Goal: Transaction & Acquisition: Purchase product/service

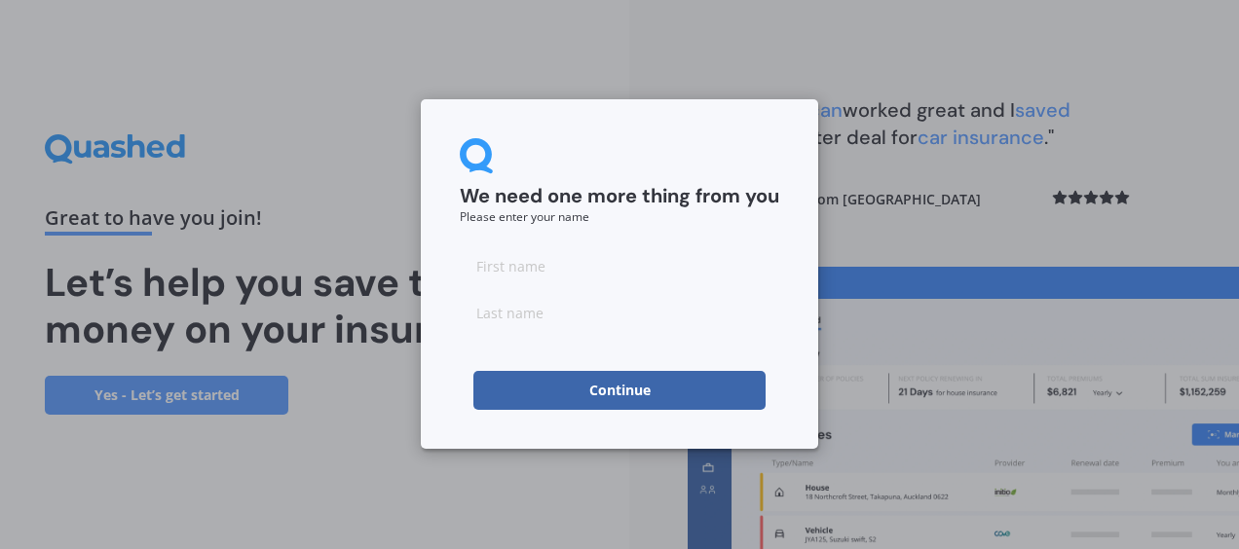
click at [526, 268] on input at bounding box center [619, 265] width 319 height 39
type input "A"
click at [481, 316] on input at bounding box center [619, 312] width 319 height 39
type input "[PERSON_NAME]"
click button "Continue" at bounding box center [619, 390] width 292 height 39
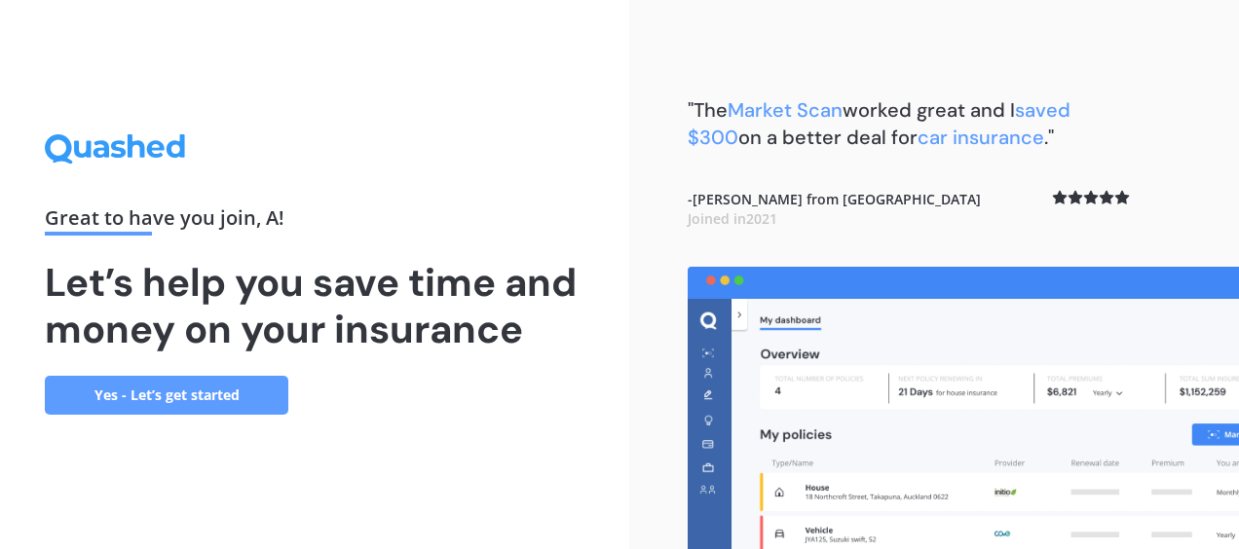
click at [177, 405] on link "Yes - Let’s get started" at bounding box center [166, 395] width 243 height 39
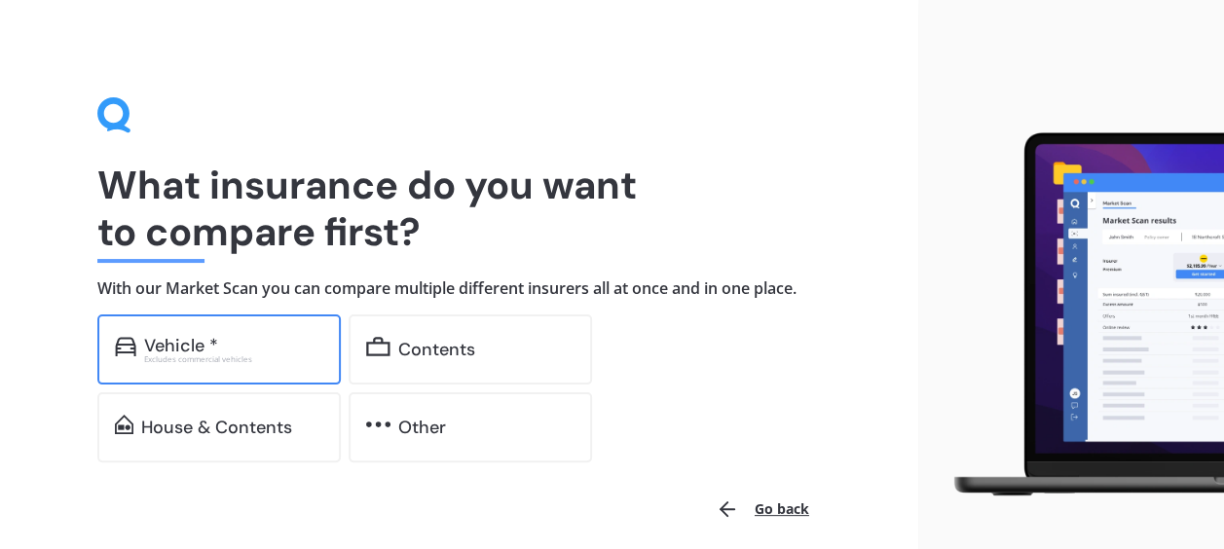
click at [237, 336] on div "Vehicle *" at bounding box center [233, 345] width 179 height 19
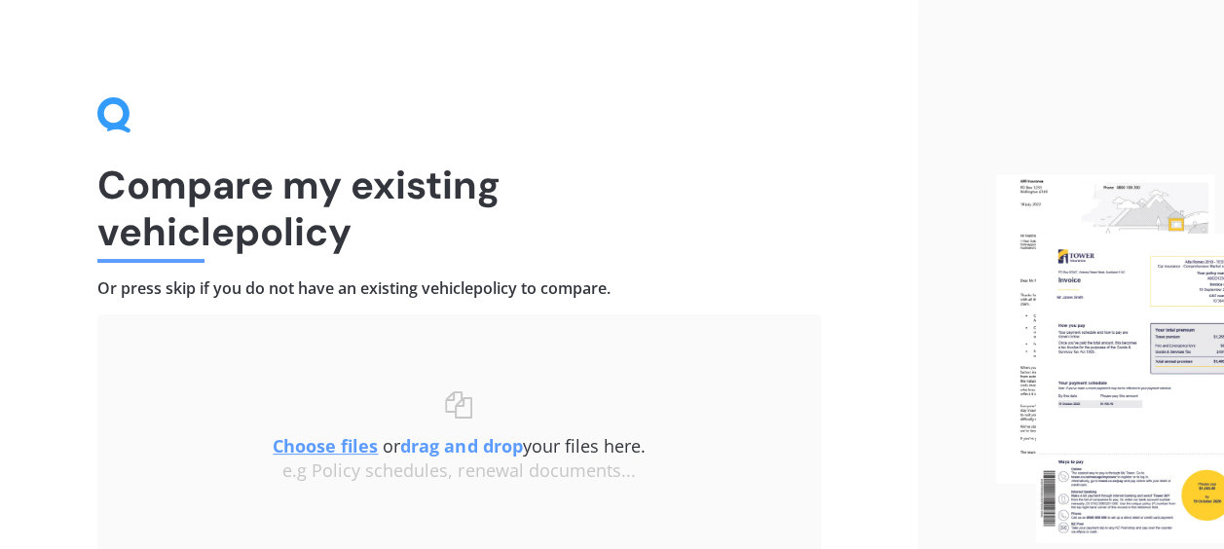
scroll to position [167, 0]
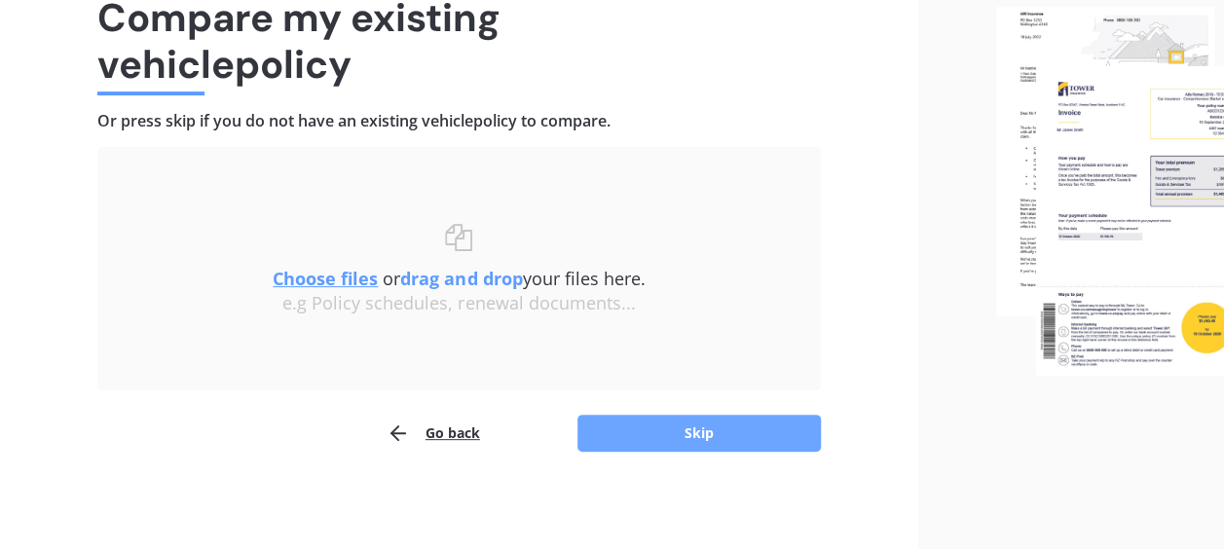
click at [645, 417] on button "Skip" at bounding box center [698, 433] width 243 height 37
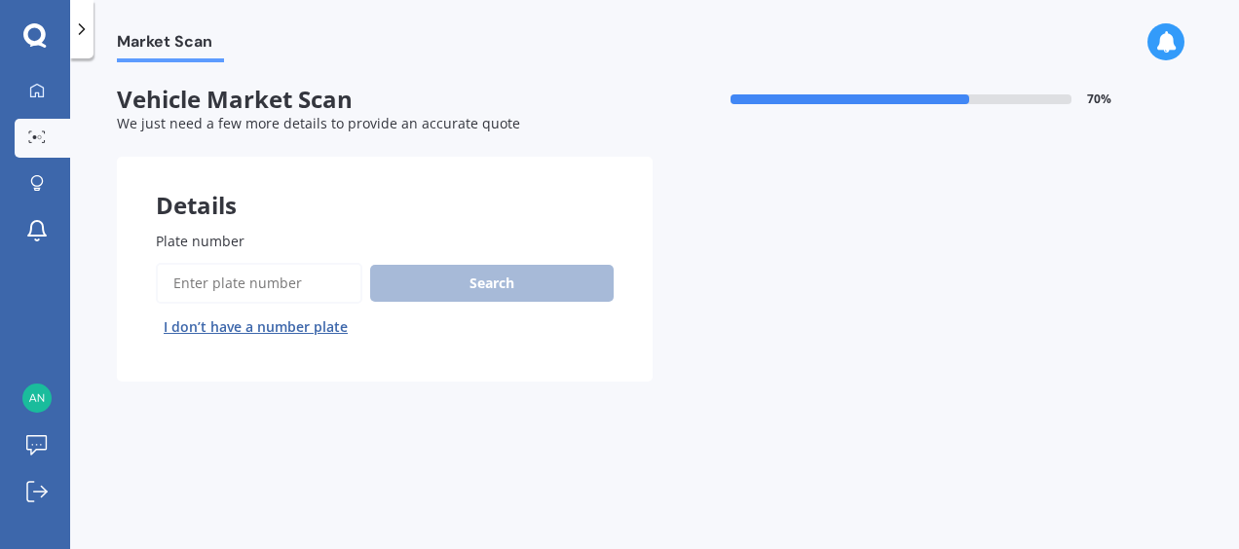
click at [297, 274] on input "Plate number" at bounding box center [259, 283] width 206 height 41
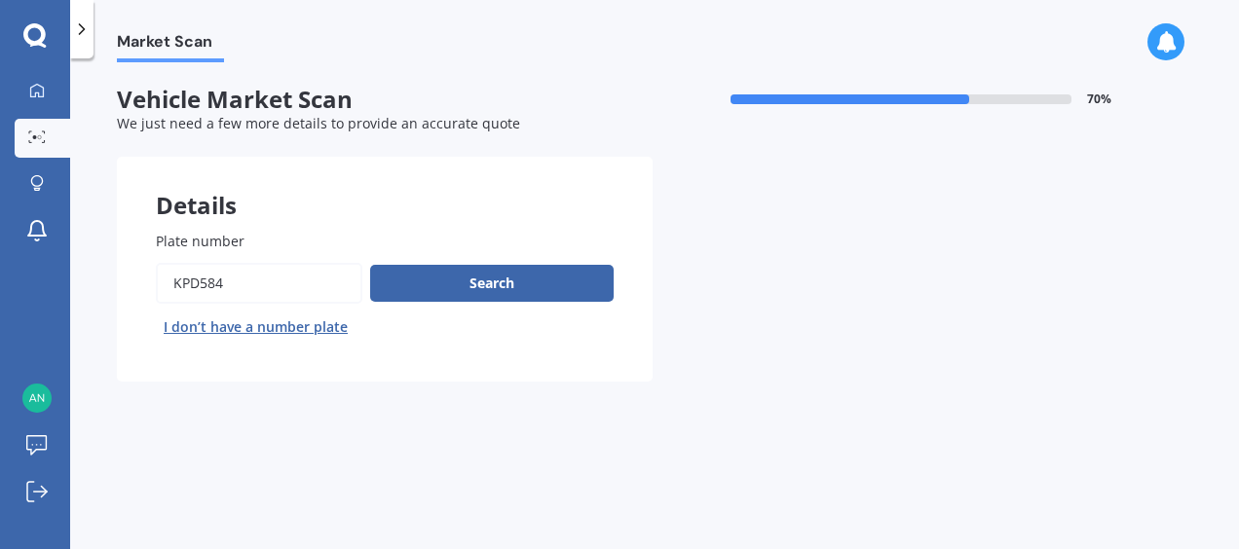
type input "kpd584"
click at [0, 0] on button "Next" at bounding box center [0, 0] width 0 height 0
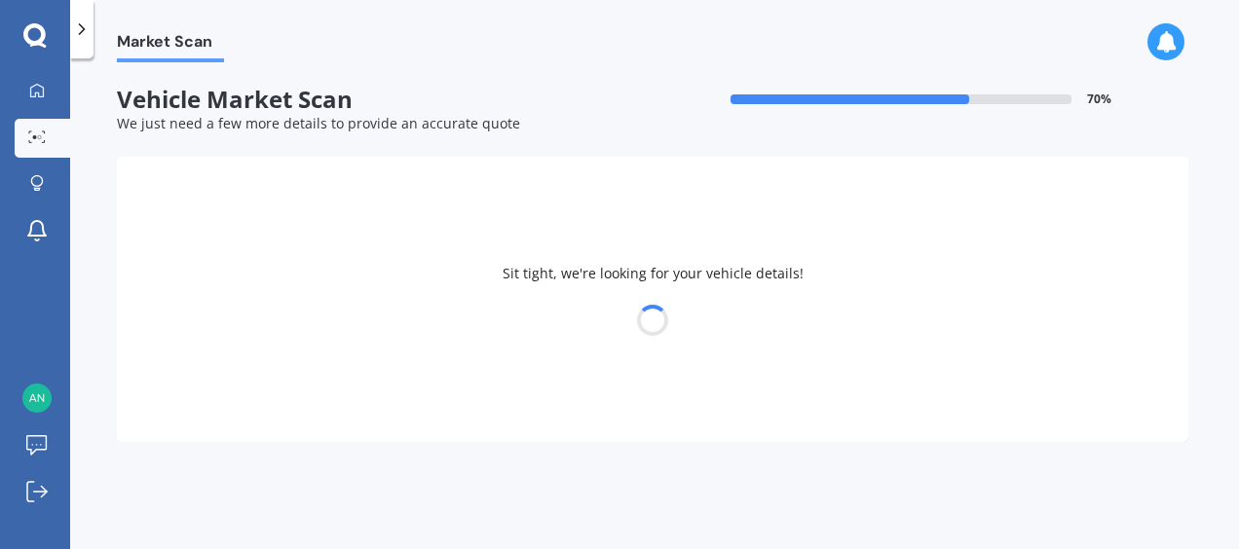
select select "HONDA"
select select "FIT"
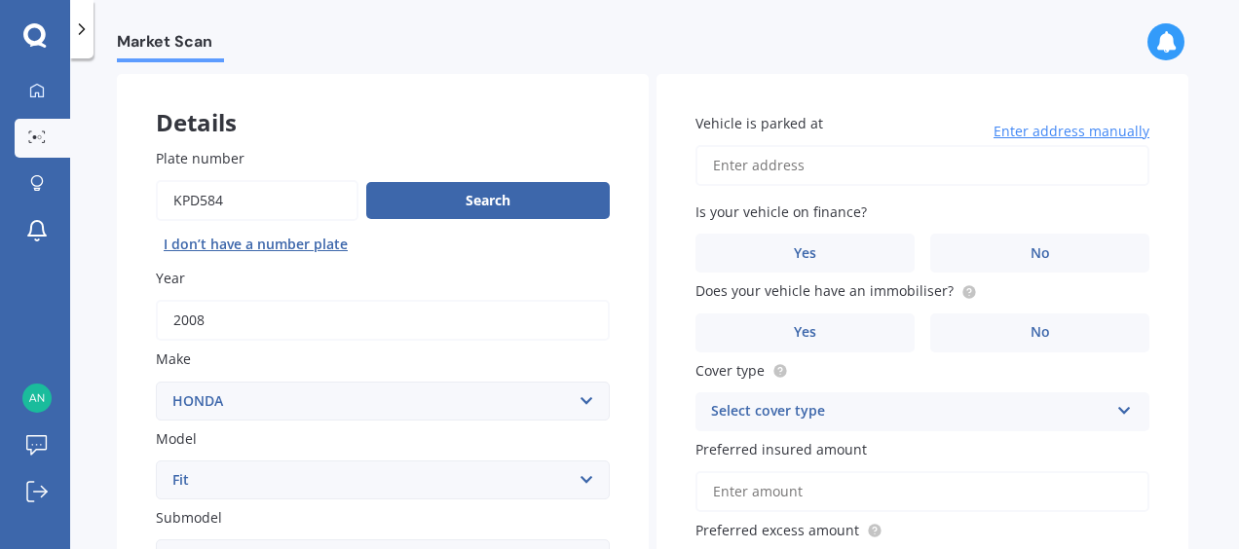
scroll to position [82, 0]
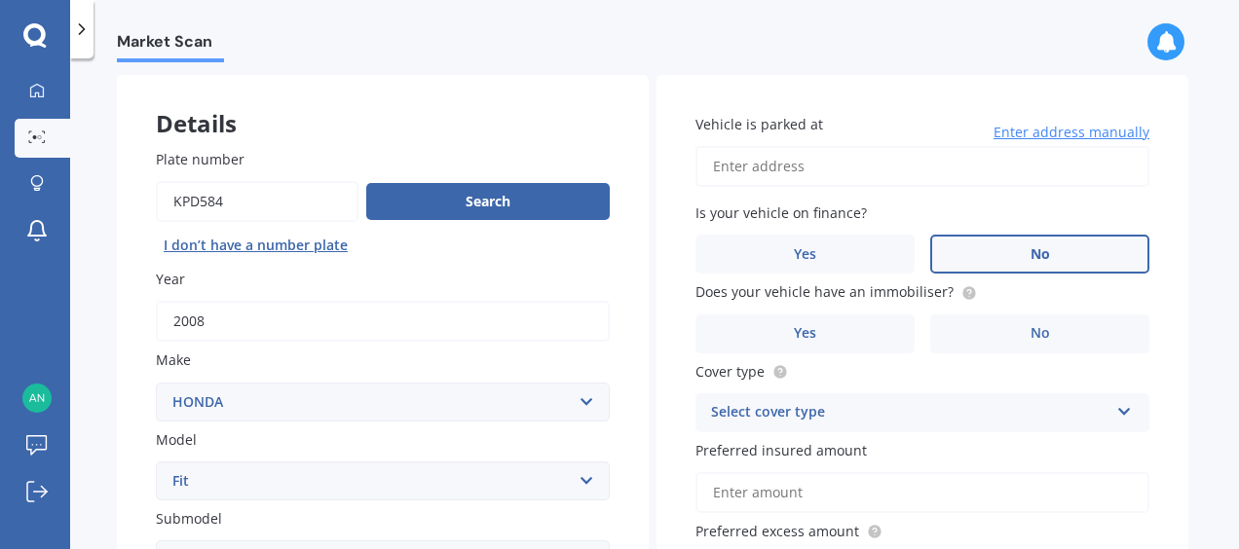
click at [1010, 265] on label "No" at bounding box center [1039, 254] width 219 height 39
click at [0, 0] on input "No" at bounding box center [0, 0] width 0 height 0
click at [1013, 324] on label "No" at bounding box center [1039, 334] width 219 height 39
click at [0, 0] on input "No" at bounding box center [0, 0] width 0 height 0
click at [827, 179] on input "Vehicle is parked at" at bounding box center [922, 166] width 454 height 41
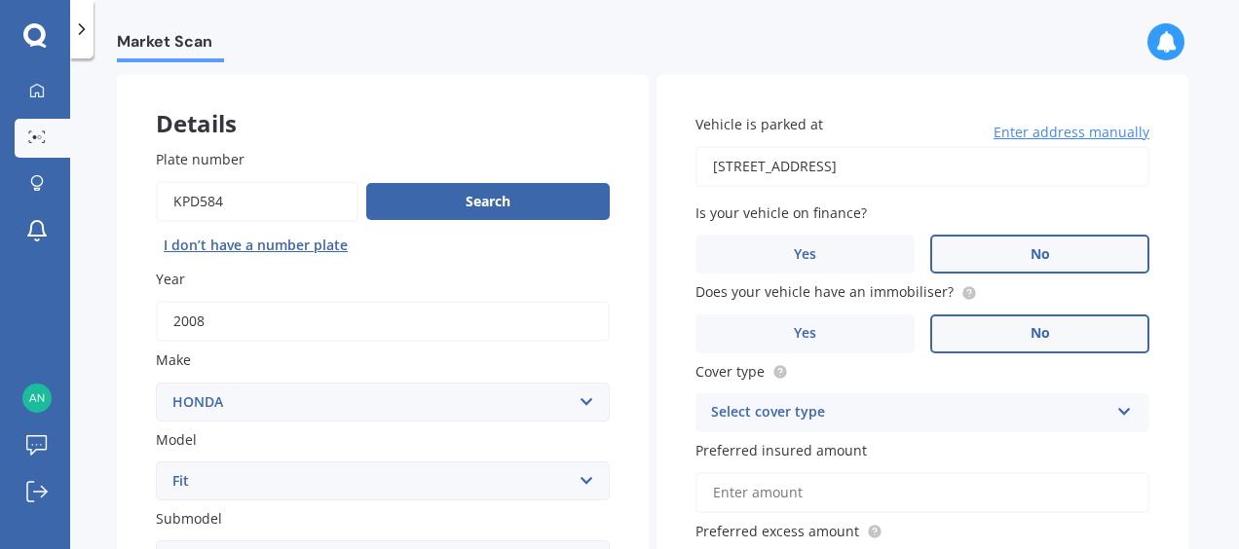
type input "[STREET_ADDRESS]"
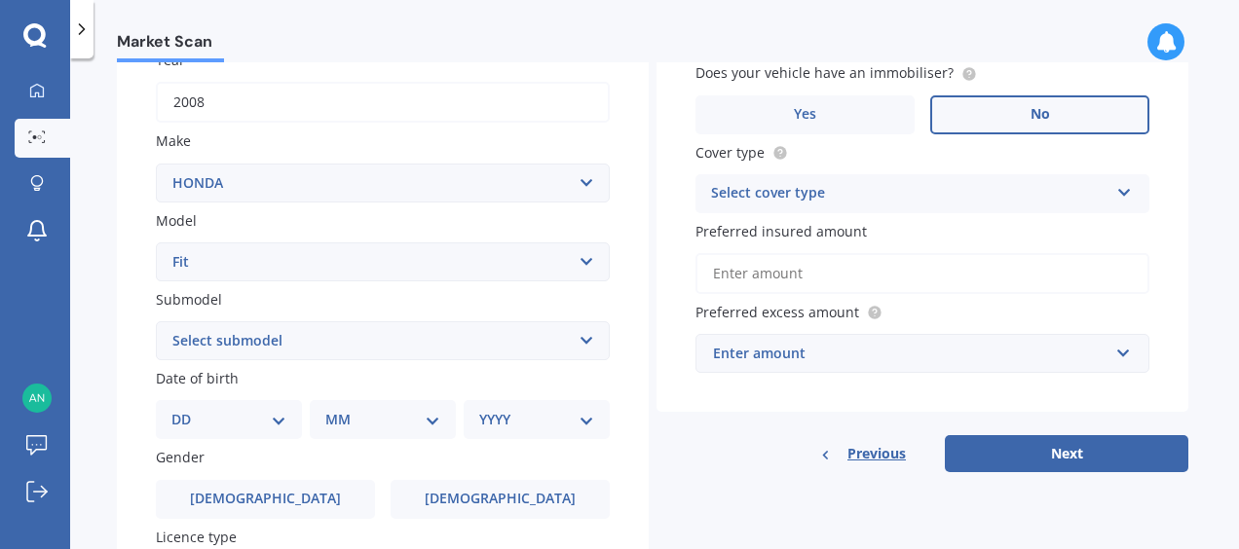
scroll to position [303, 0]
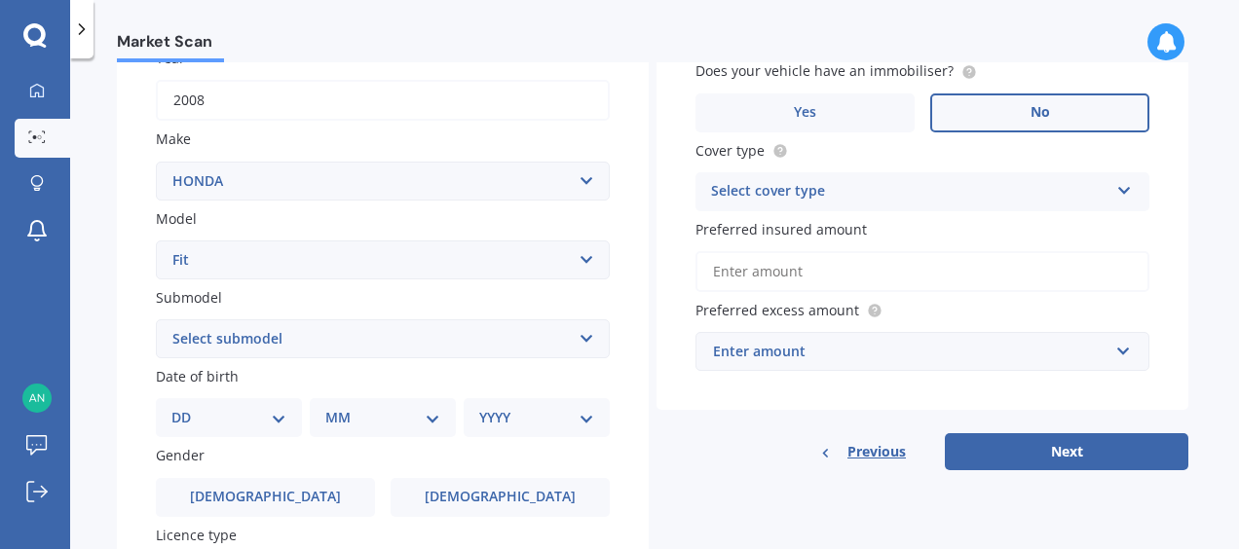
click at [836, 200] on div "Select cover type" at bounding box center [909, 191] width 397 height 23
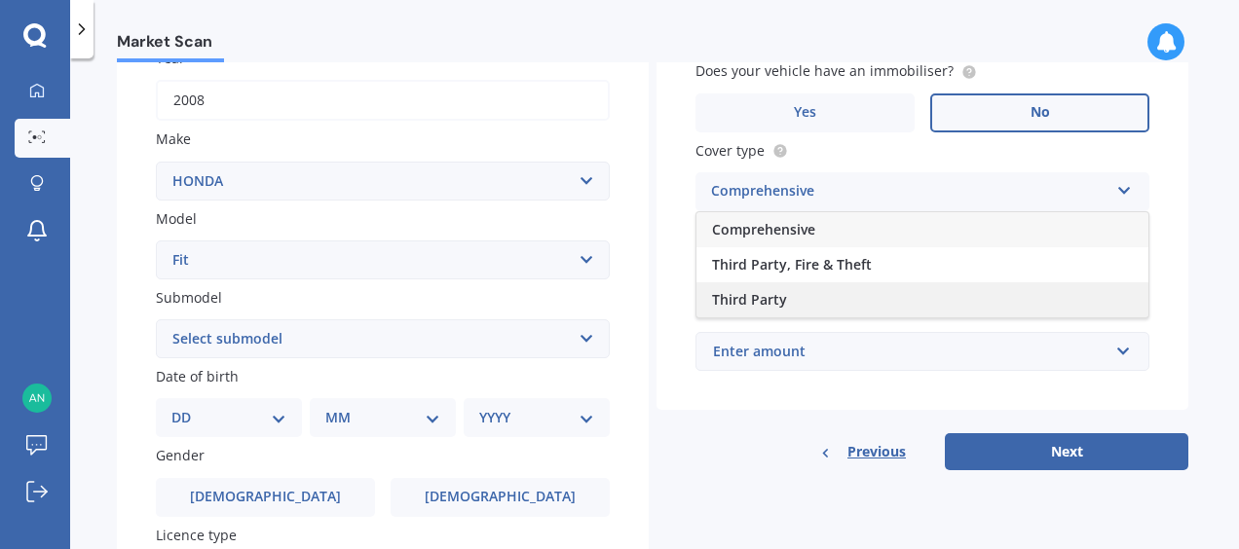
click at [826, 295] on div "Third Party" at bounding box center [922, 299] width 452 height 35
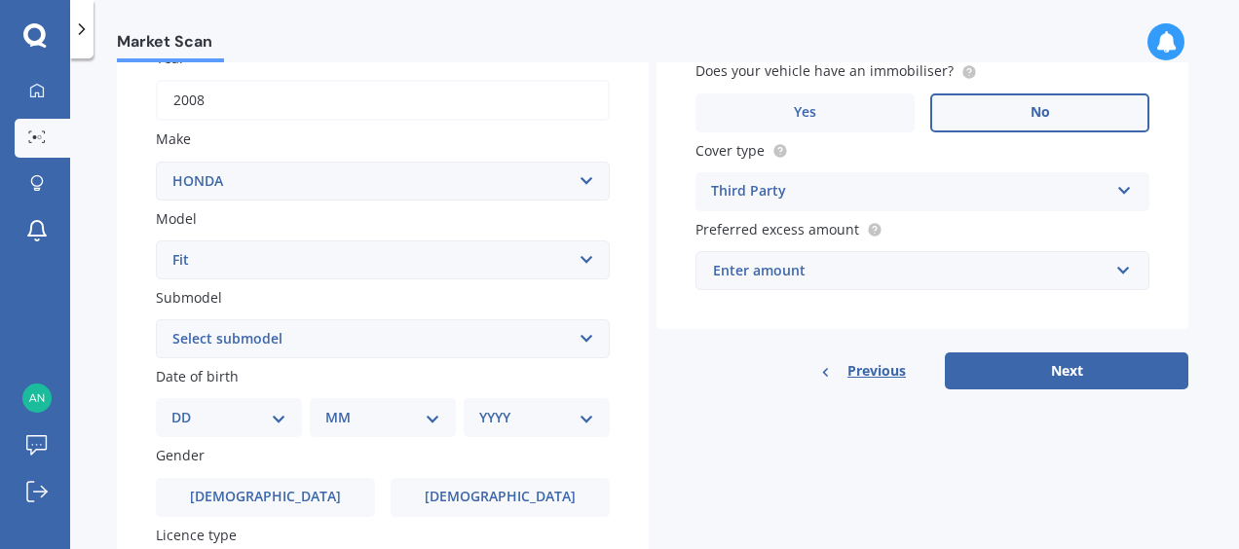
click at [831, 263] on div "Enter amount" at bounding box center [910, 270] width 395 height 21
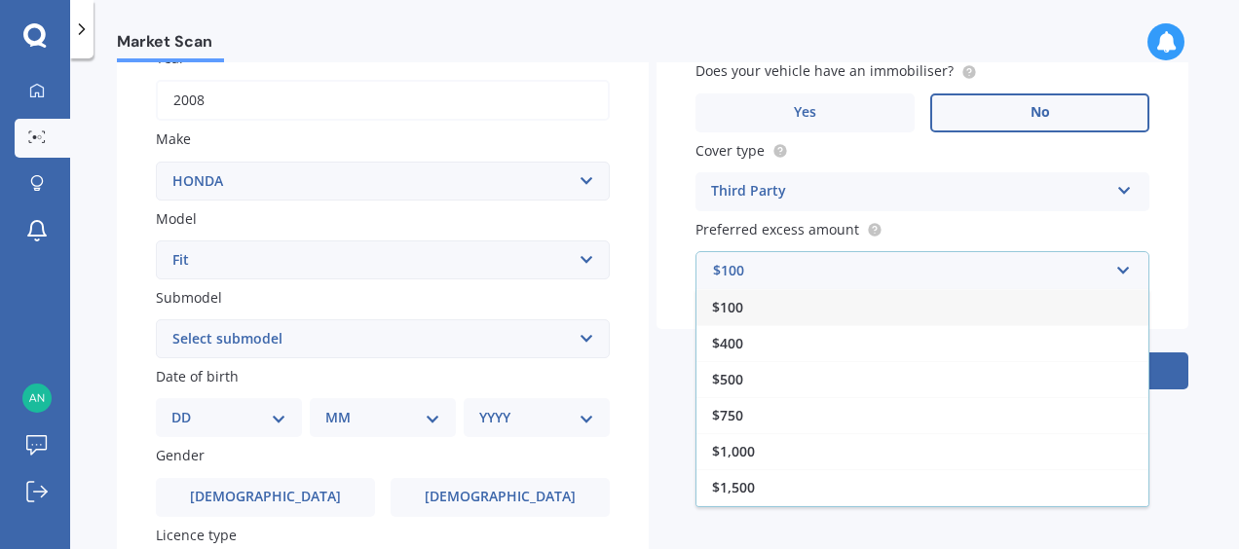
click at [813, 301] on div "$100" at bounding box center [922, 307] width 452 height 36
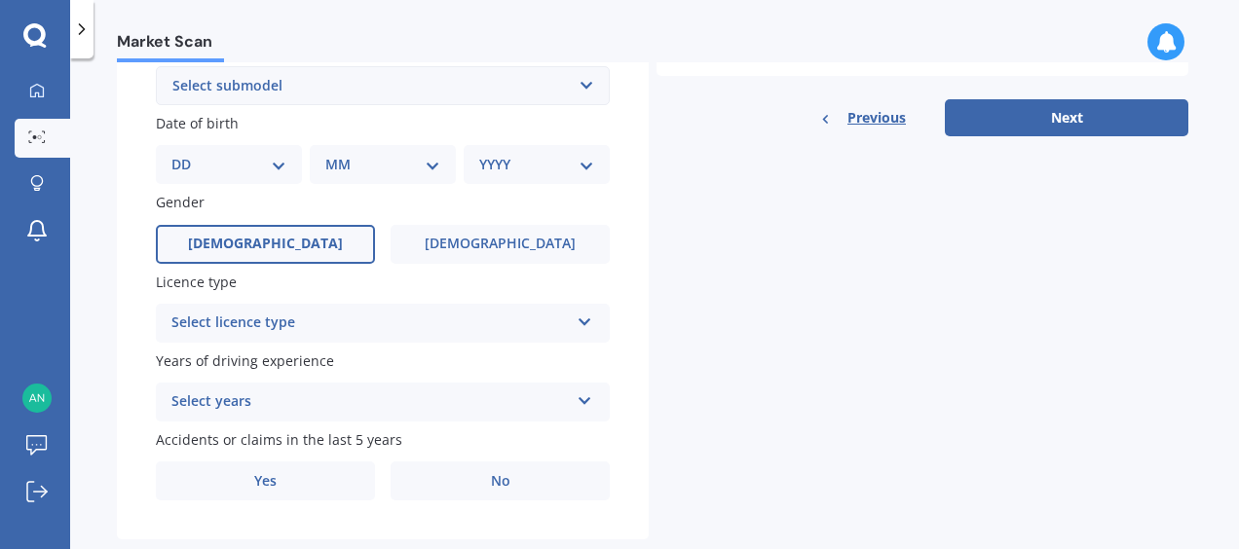
scroll to position [600, 0]
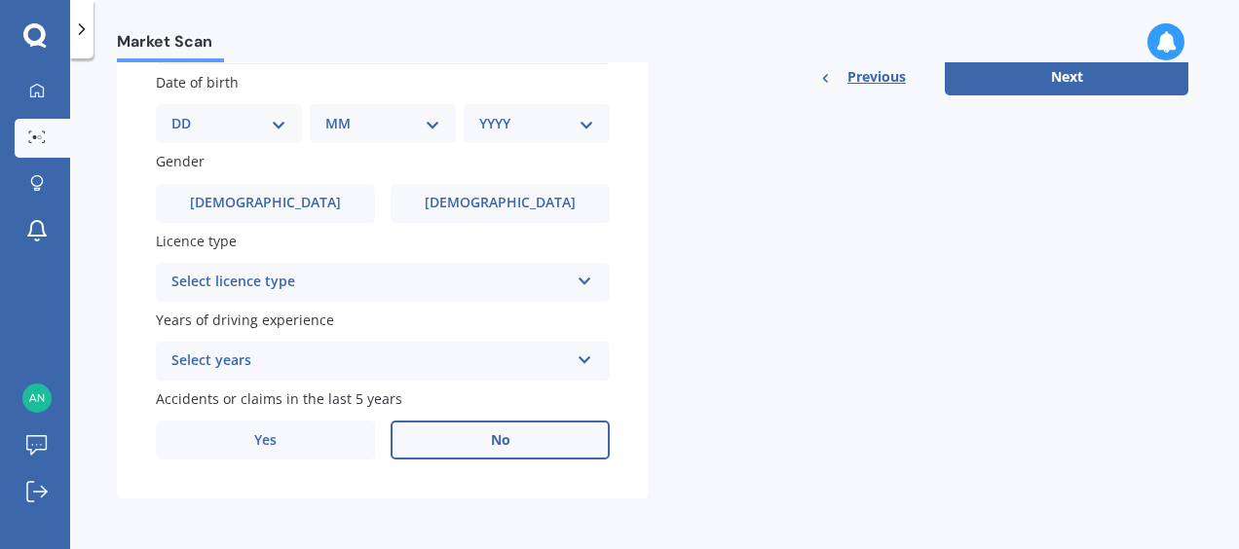
click at [464, 434] on label "No" at bounding box center [499, 440] width 219 height 39
click at [0, 0] on input "No" at bounding box center [0, 0] width 0 height 0
click at [483, 206] on span "[DEMOGRAPHIC_DATA]" at bounding box center [500, 203] width 155 height 17
click at [0, 0] on input "[DEMOGRAPHIC_DATA]" at bounding box center [0, 0] width 0 height 0
click at [274, 125] on select "DD 01 02 03 04 05 06 07 08 09 10 11 12 13 14 15 16 17 18 19 20 21 22 23 24 25 2…" at bounding box center [228, 123] width 115 height 21
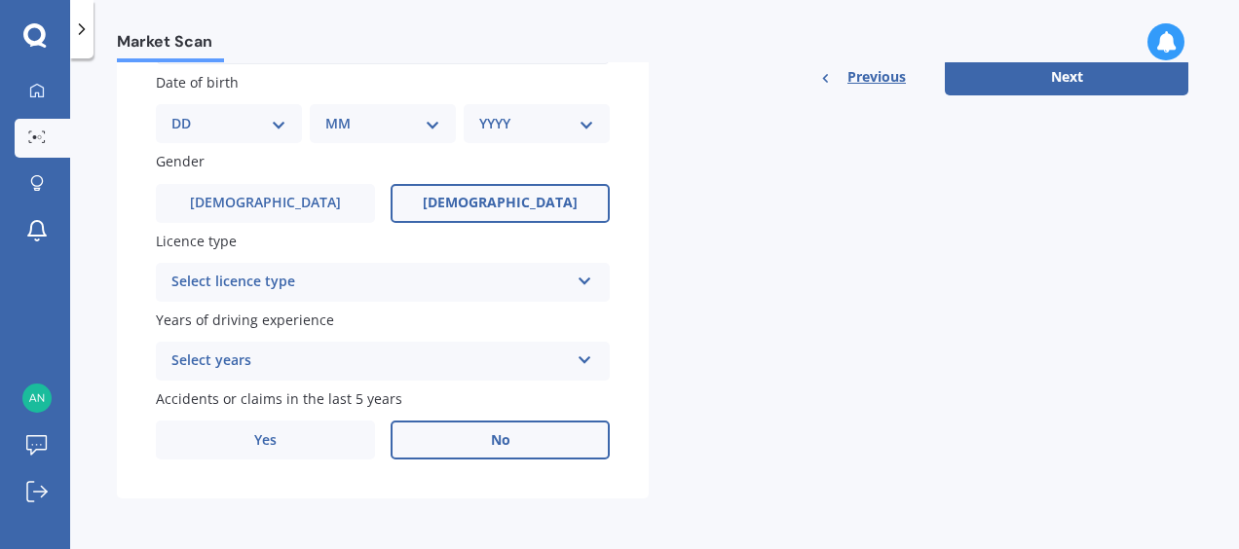
select select "21"
click at [187, 113] on select "DD 01 02 03 04 05 06 07 08 09 10 11 12 13 14 15 16 17 18 19 20 21 22 23 24 25 2…" at bounding box center [228, 123] width 115 height 21
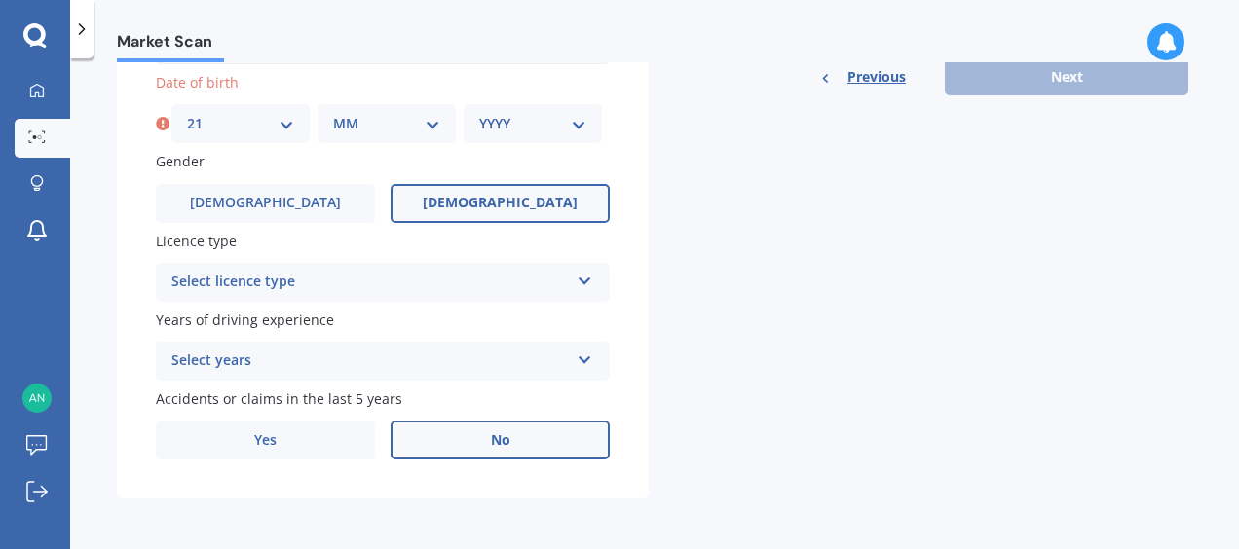
click at [390, 126] on select "MM 01 02 03 04 05 06 07 08 09 10 11 12" at bounding box center [386, 123] width 107 height 21
select select "10"
click at [333, 113] on select "MM 01 02 03 04 05 06 07 08 09 10 11 12" at bounding box center [386, 123] width 107 height 21
click at [532, 107] on div "YYYY 2025 2024 2023 2022 2021 2020 2019 2018 2017 2016 2015 2014 2013 2012 2011…" at bounding box center [533, 123] width 138 height 39
click at [532, 121] on select "YYYY 2025 2024 2023 2022 2021 2020 2019 2018 2017 2016 2015 2014 2013 2012 2011…" at bounding box center [532, 123] width 107 height 21
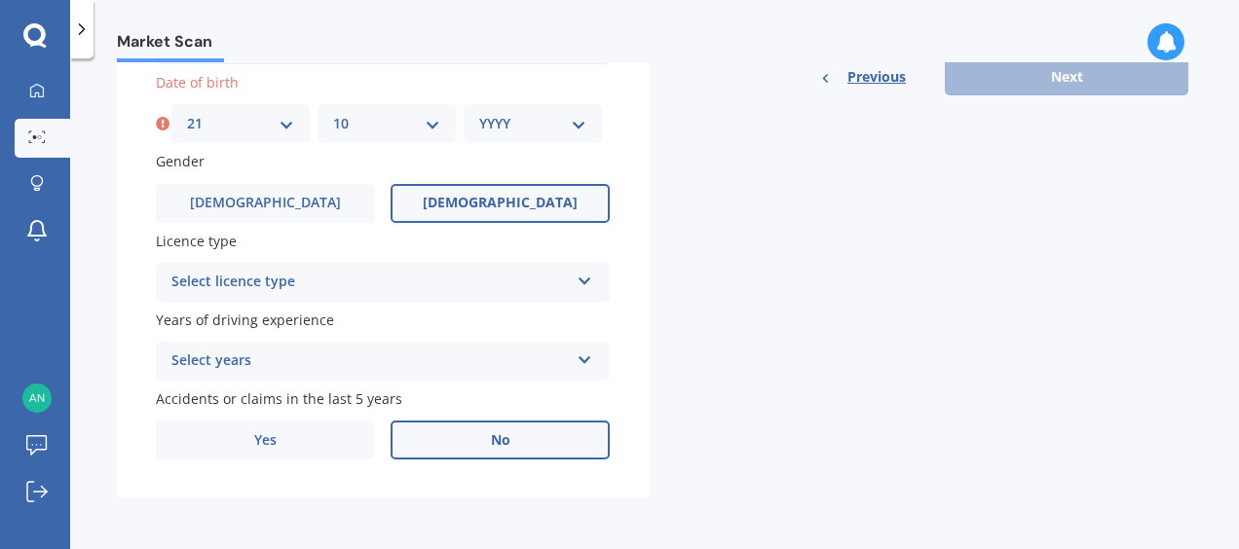
select select "1997"
click at [479, 113] on select "YYYY 2025 2024 2023 2022 2021 2020 2019 2018 2017 2016 2015 2014 2013 2012 2011…" at bounding box center [532, 123] width 107 height 21
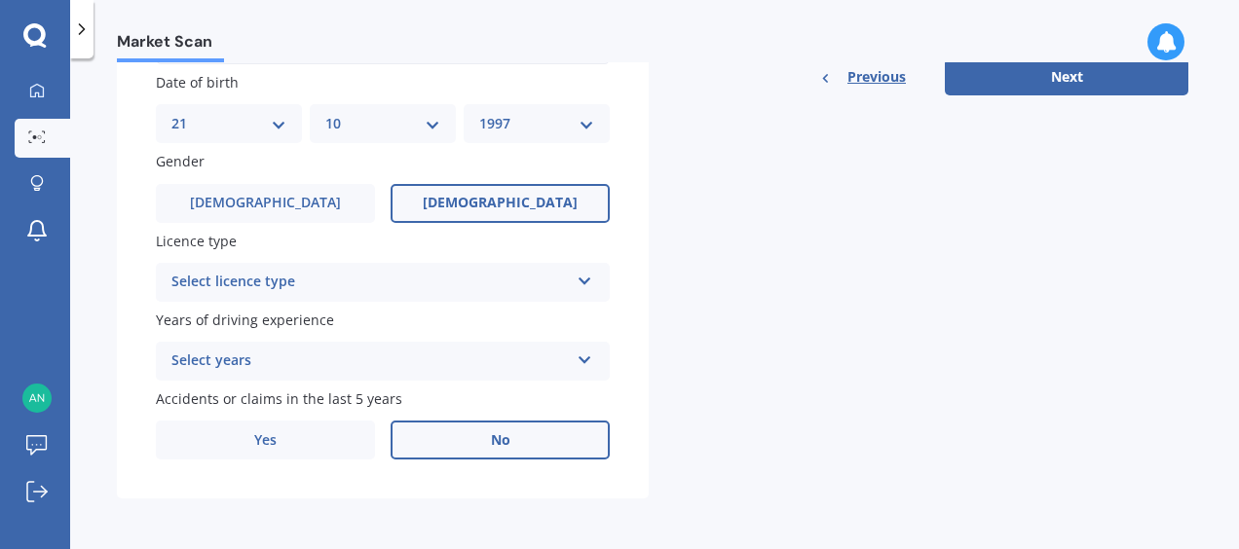
click at [367, 286] on div "Select licence type" at bounding box center [369, 282] width 397 height 23
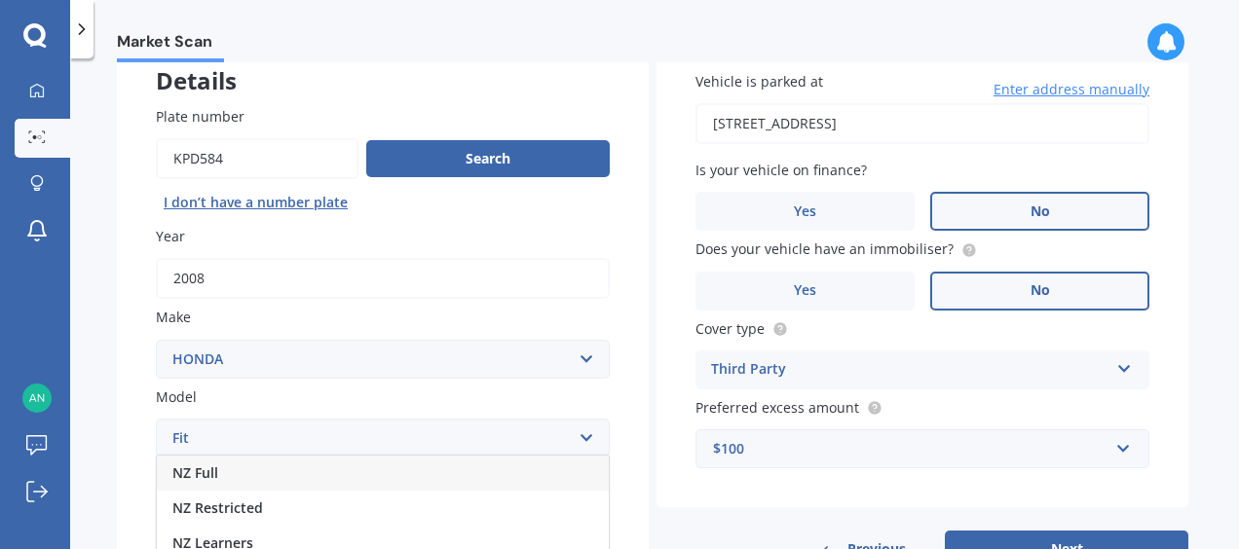
scroll to position [220, 0]
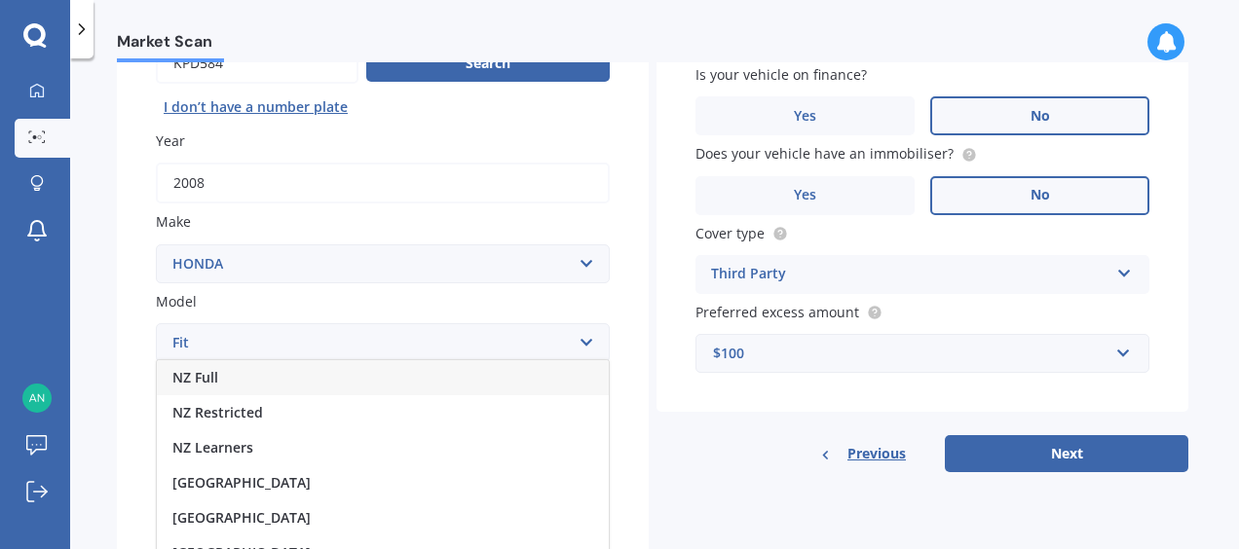
click at [296, 374] on div "NZ Full" at bounding box center [383, 377] width 452 height 35
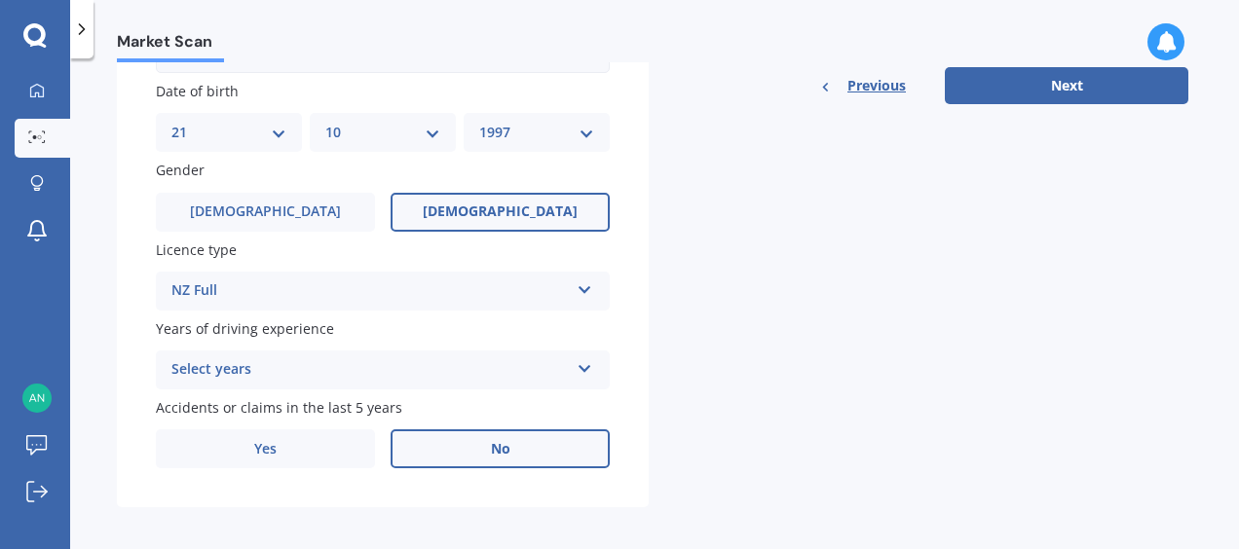
scroll to position [600, 0]
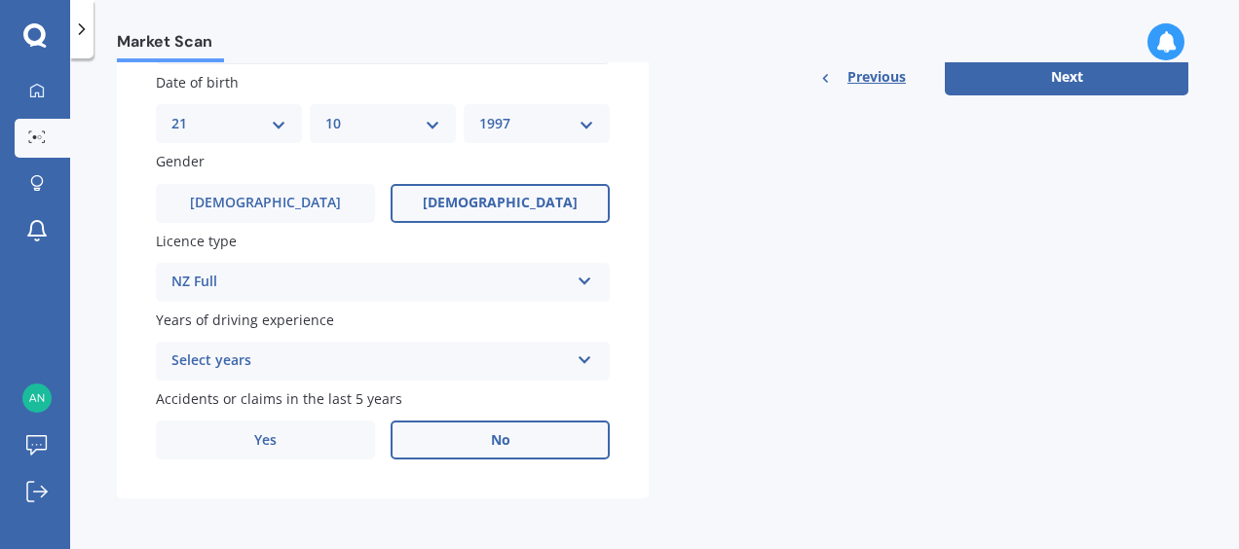
click at [310, 364] on div "Select years" at bounding box center [369, 361] width 397 height 23
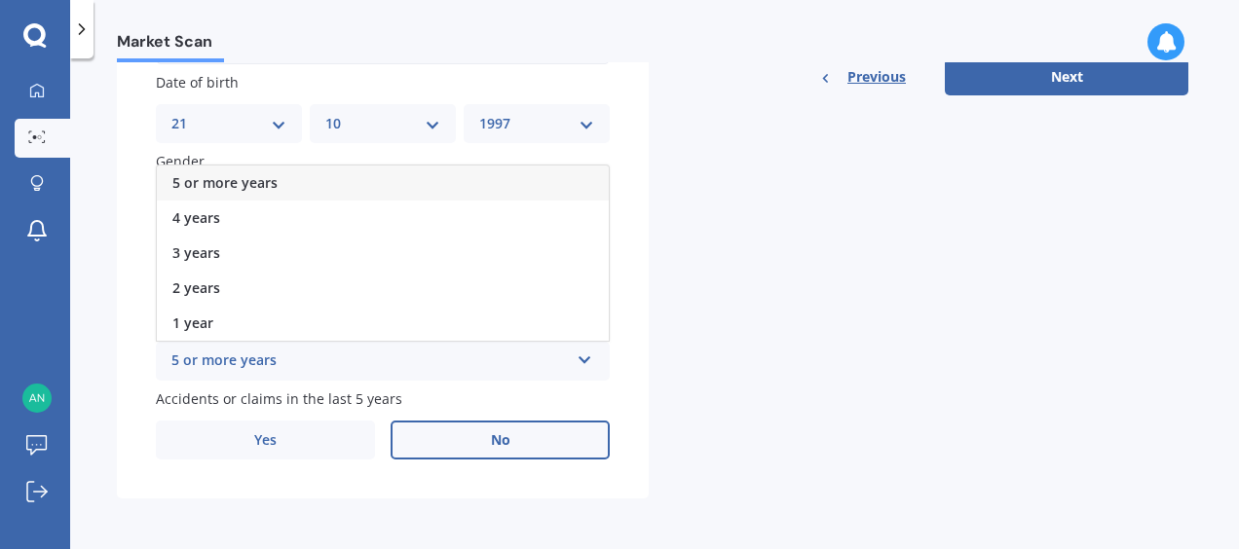
click at [302, 187] on div "5 or more years" at bounding box center [383, 183] width 452 height 35
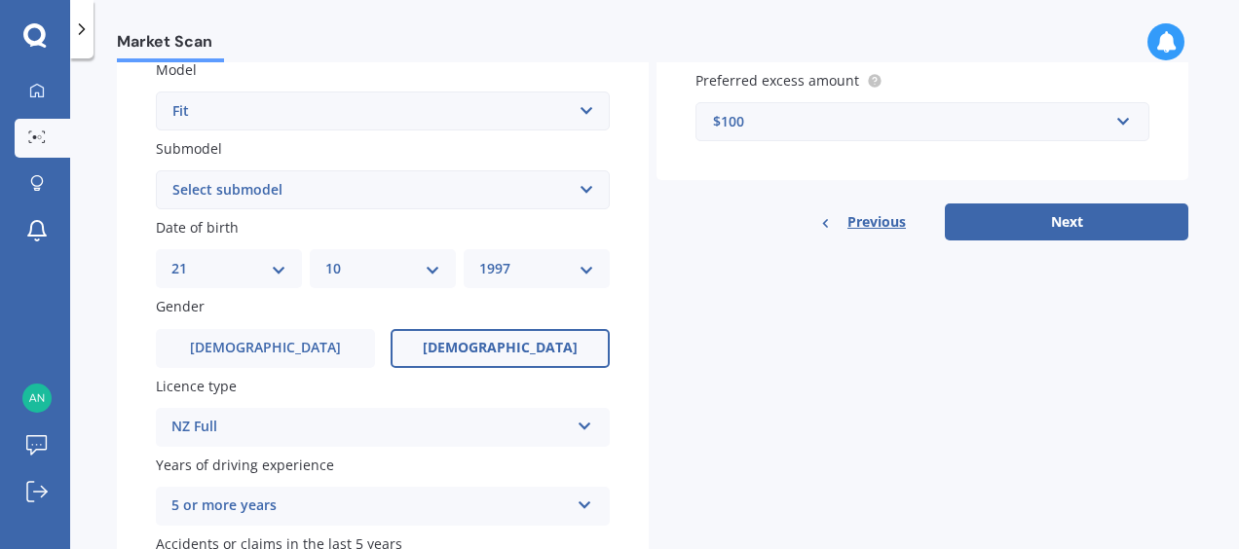
scroll to position [444, 0]
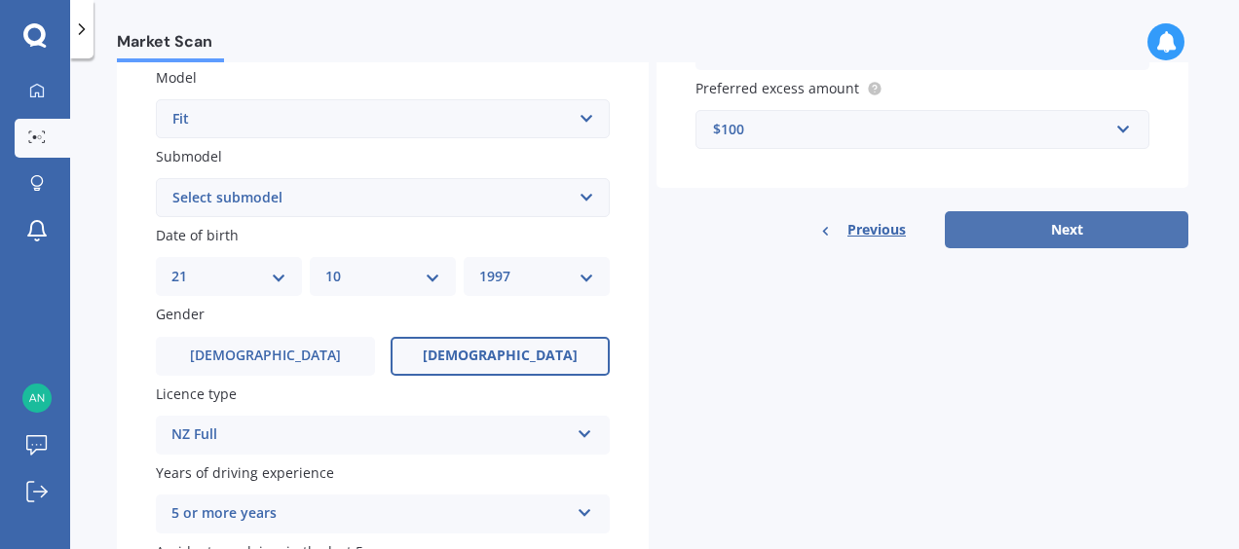
click at [1045, 243] on button "Next" at bounding box center [1066, 229] width 243 height 37
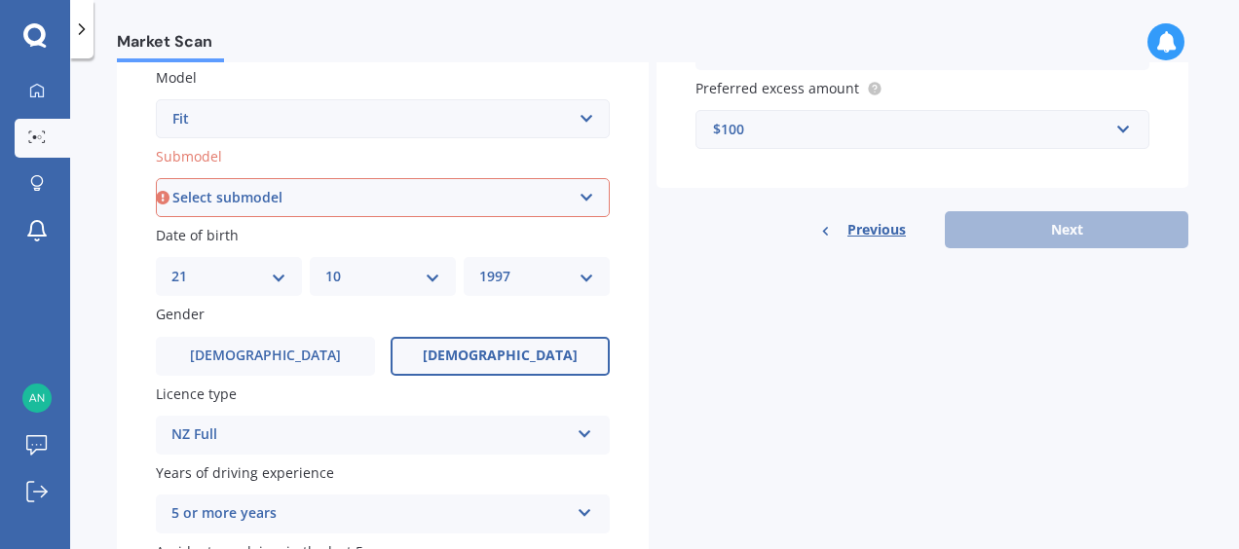
click at [482, 196] on select "Select submodel Diesel EV Hybrid Petrol" at bounding box center [383, 197] width 454 height 39
select select "PETROL"
click at [156, 179] on select "Select submodel Diesel EV Hybrid Petrol" at bounding box center [383, 197] width 454 height 39
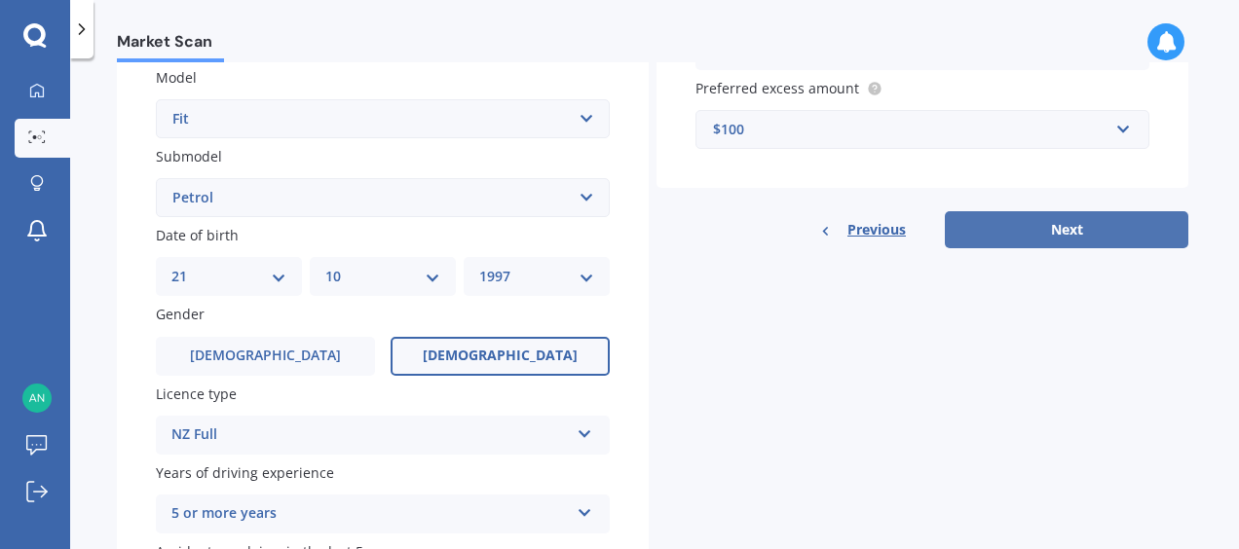
click at [1032, 231] on button "Next" at bounding box center [1066, 229] width 243 height 37
select select "21"
select select "10"
select select "1997"
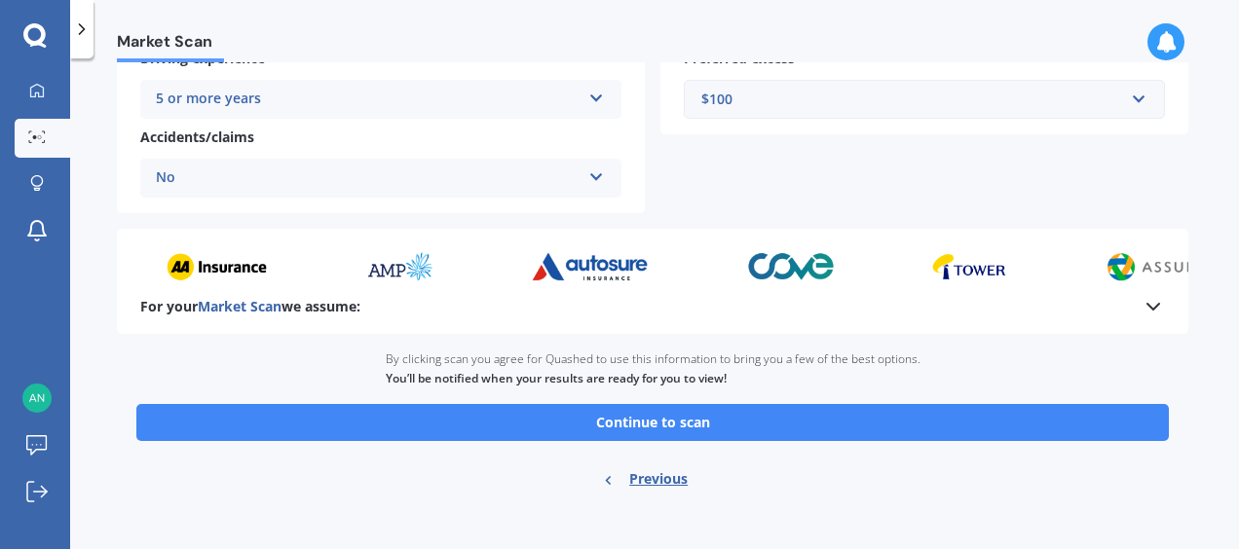
scroll to position [448, 0]
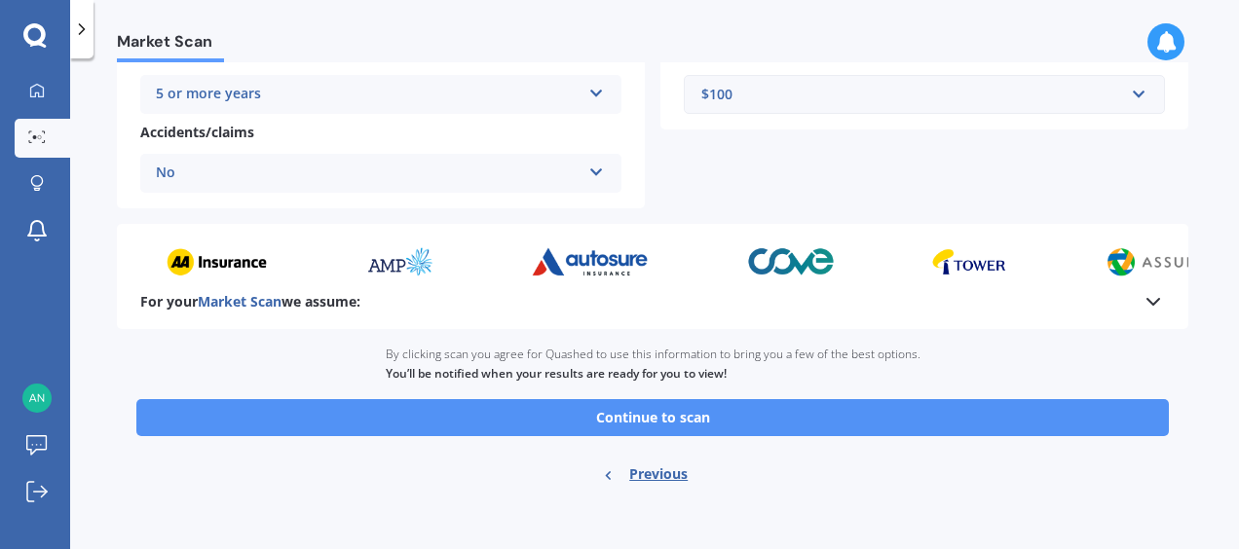
click at [517, 420] on button "Continue to scan" at bounding box center [652, 417] width 1032 height 37
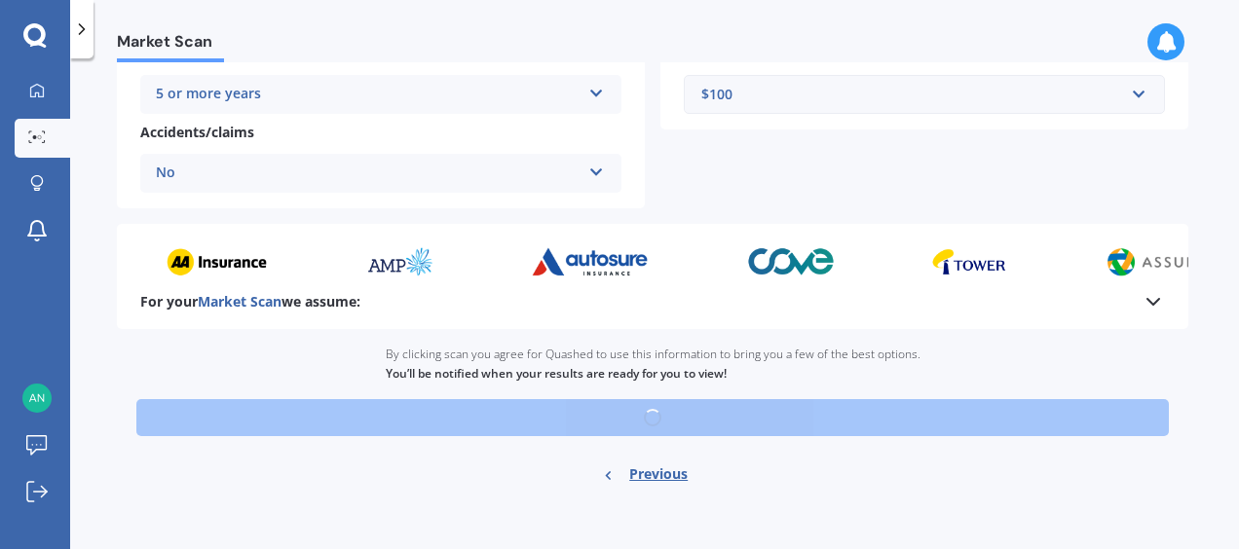
scroll to position [456, 0]
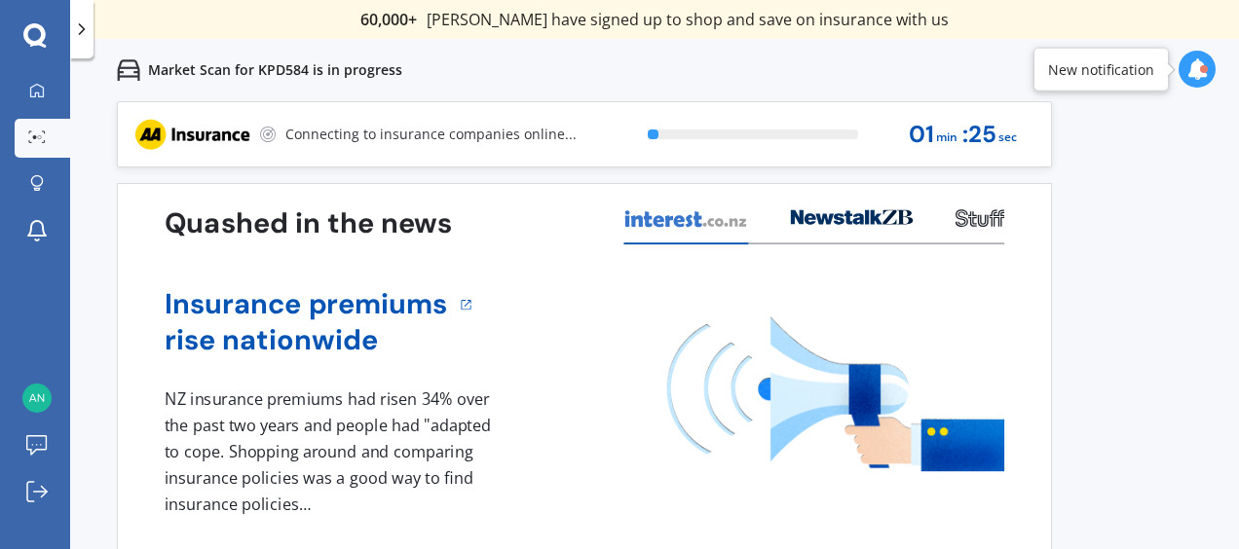
scroll to position [21, 0]
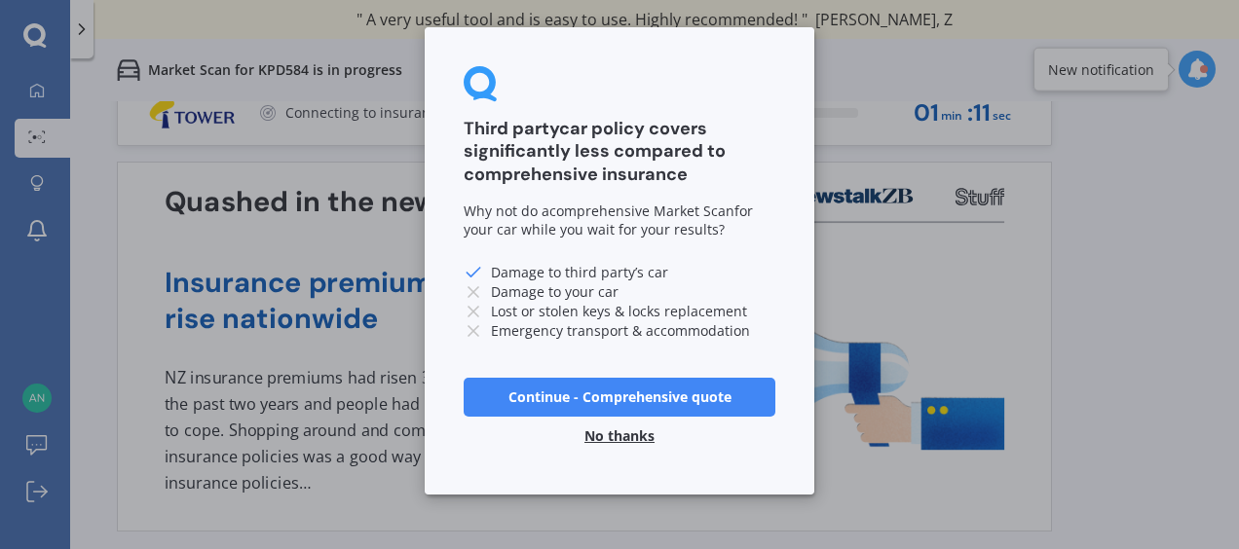
click at [605, 441] on button "No thanks" at bounding box center [619, 436] width 93 height 39
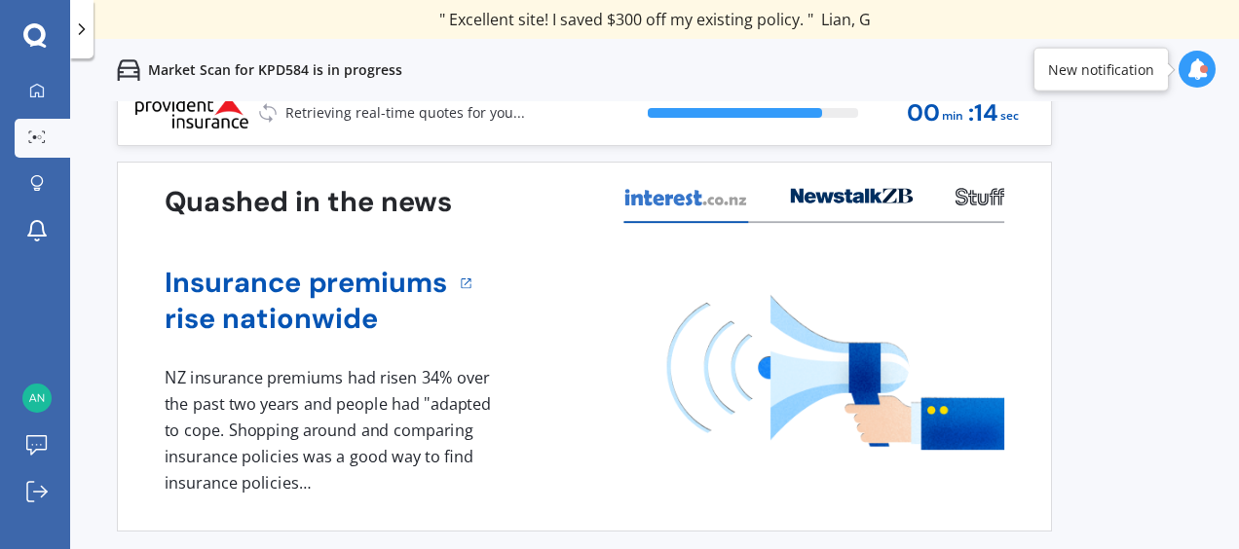
click at [611, 425] on div "1 NZ insurance premiums had risen 34% over the past two years and people had "a…" at bounding box center [584, 430] width 839 height 130
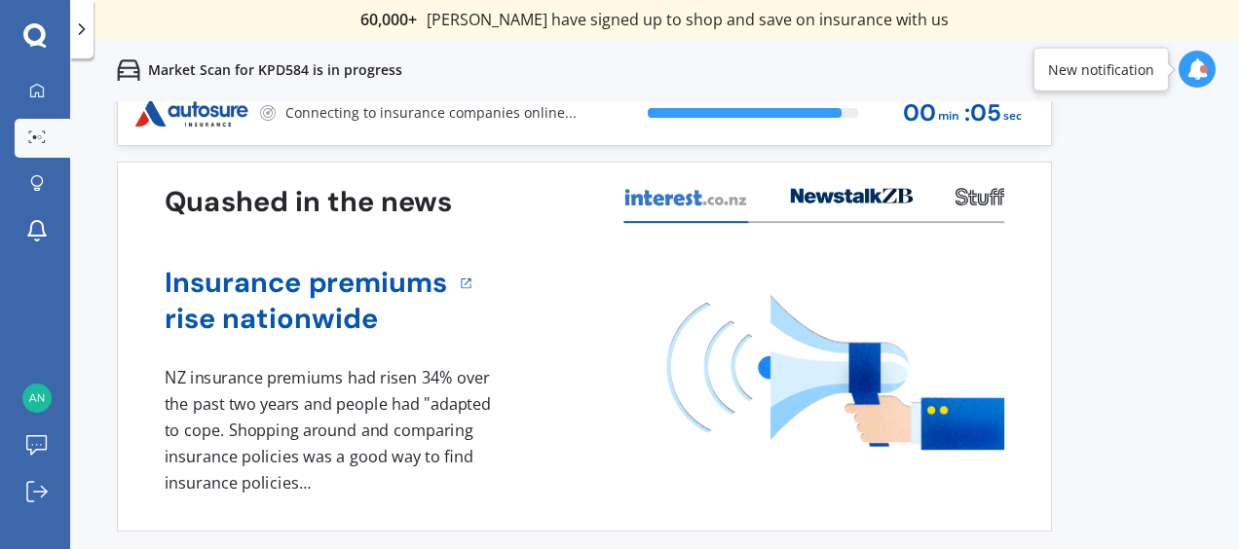
click at [554, 240] on div "Insurance premiums rise nationwide 1 NZ insurance premiums had risen 34% over t…" at bounding box center [584, 377] width 839 height 308
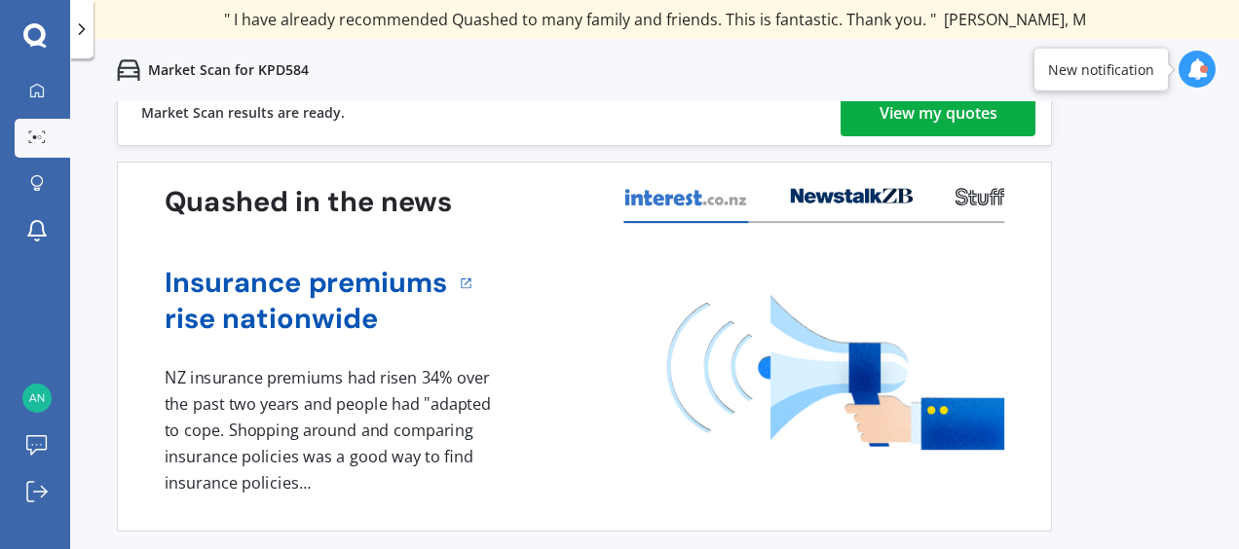
scroll to position [0, 0]
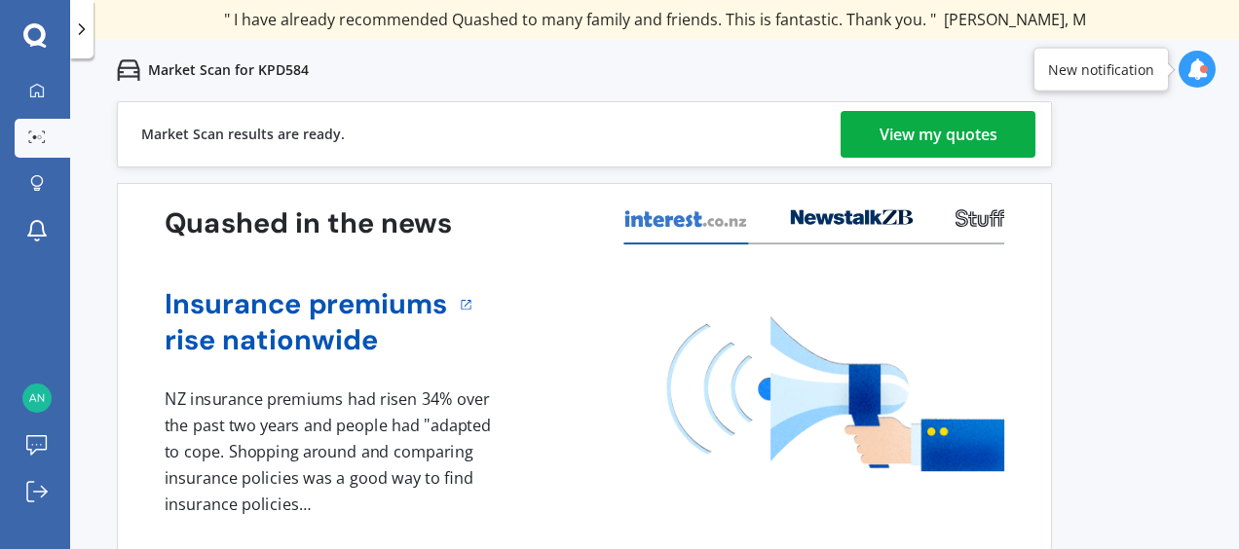
click at [956, 123] on div "View my quotes" at bounding box center [938, 134] width 118 height 47
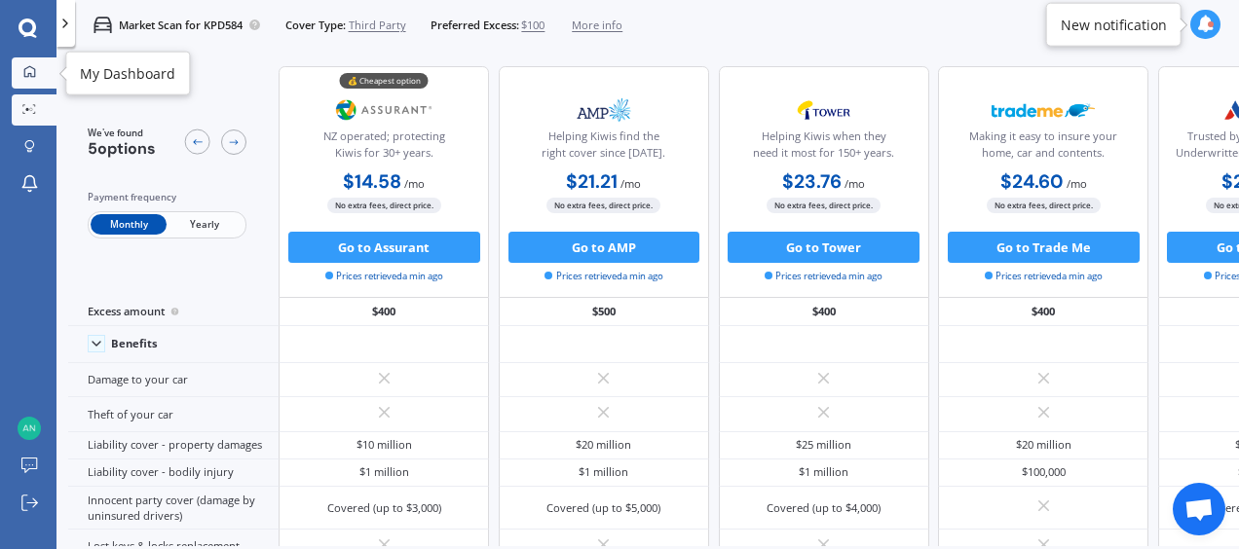
click at [27, 68] on icon at bounding box center [29, 71] width 11 height 11
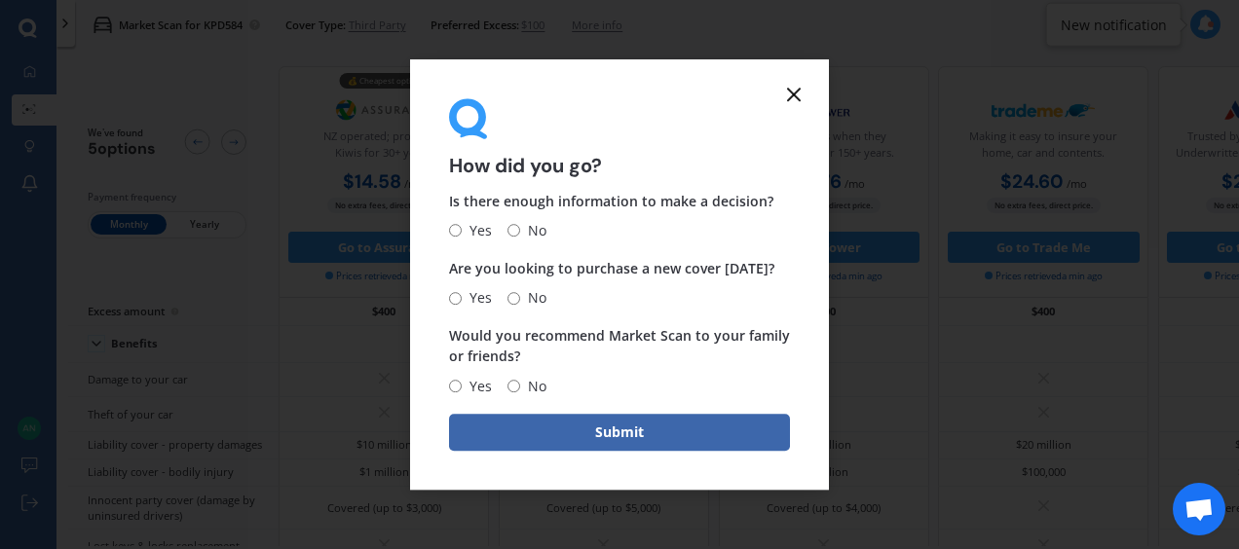
click at [791, 92] on line at bounding box center [794, 95] width 12 height 12
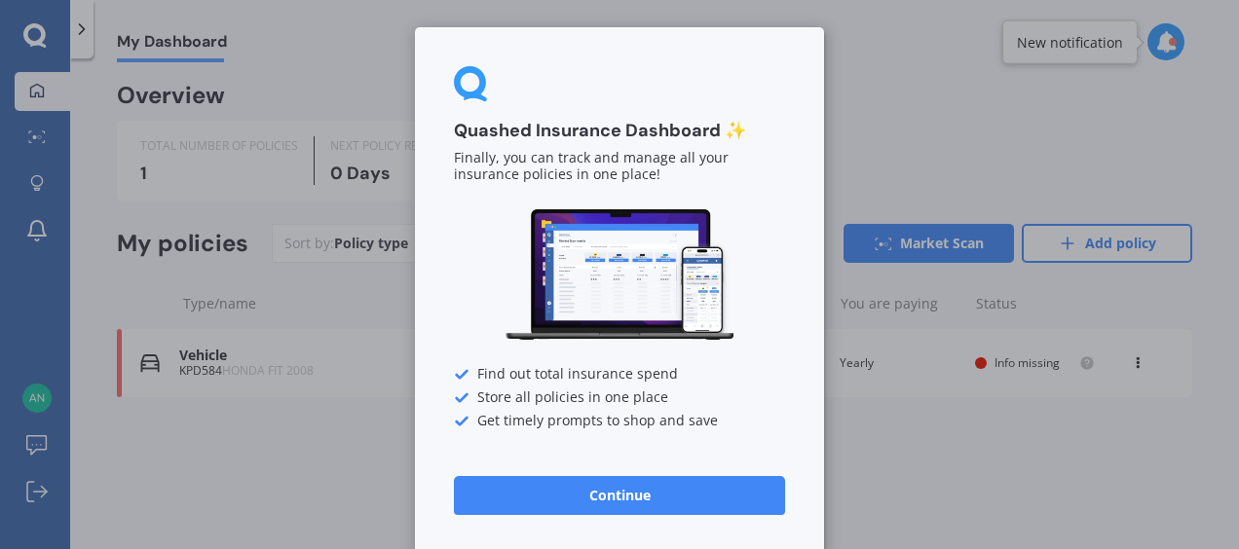
scroll to position [4, 0]
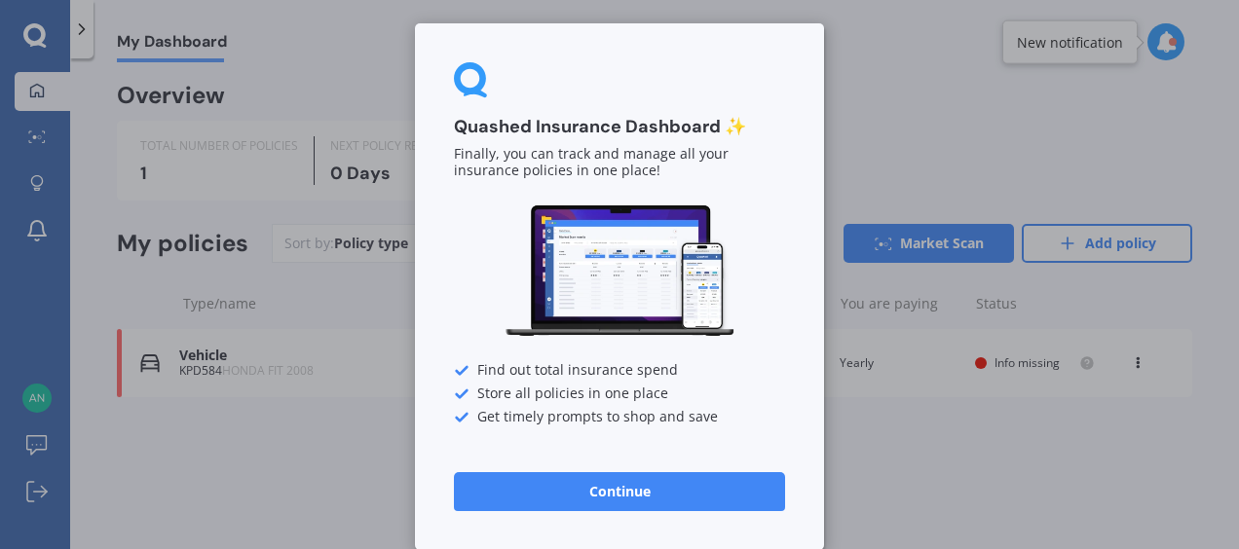
click at [652, 499] on button "Continue" at bounding box center [619, 491] width 331 height 39
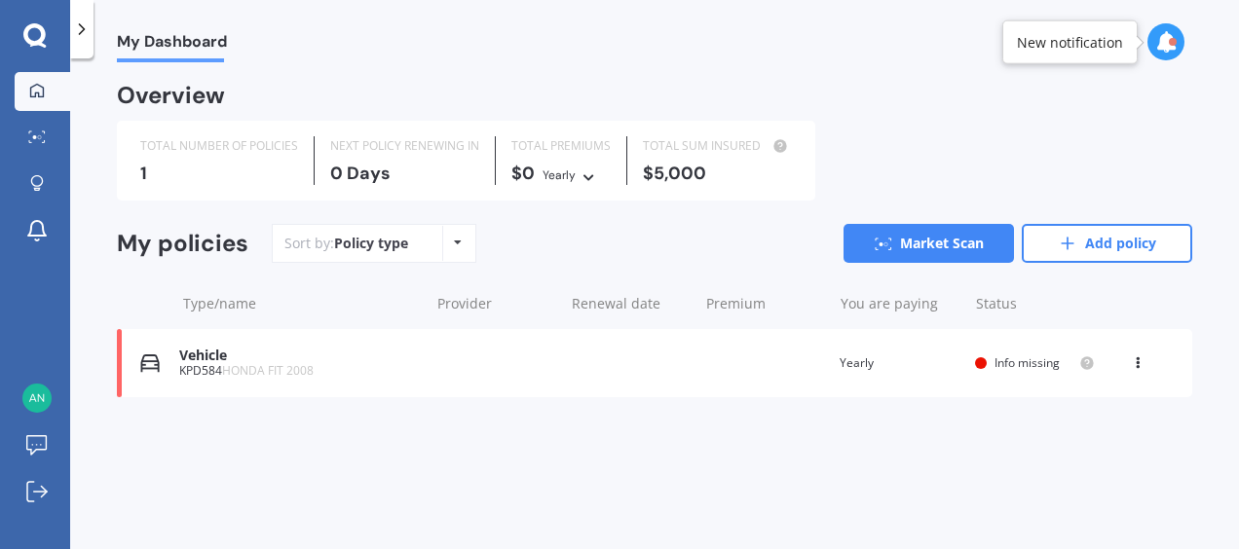
click at [419, 369] on div "Vehicle KPD584 HONDA FIT 2008 Renewal date Premium You are paying Yearly Status…" at bounding box center [654, 363] width 1075 height 68
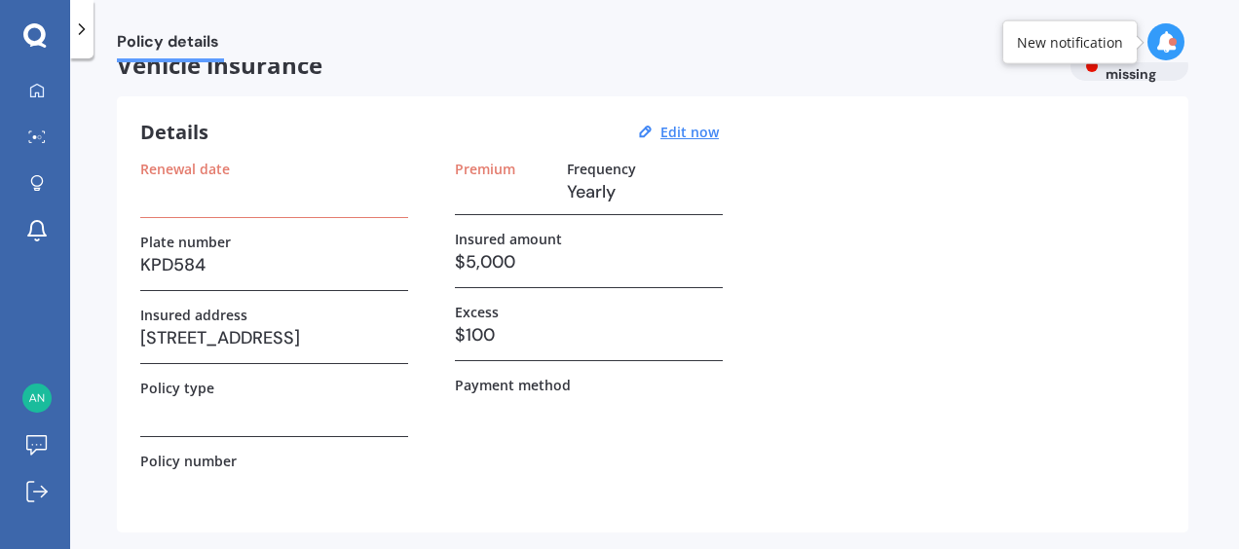
scroll to position [5, 0]
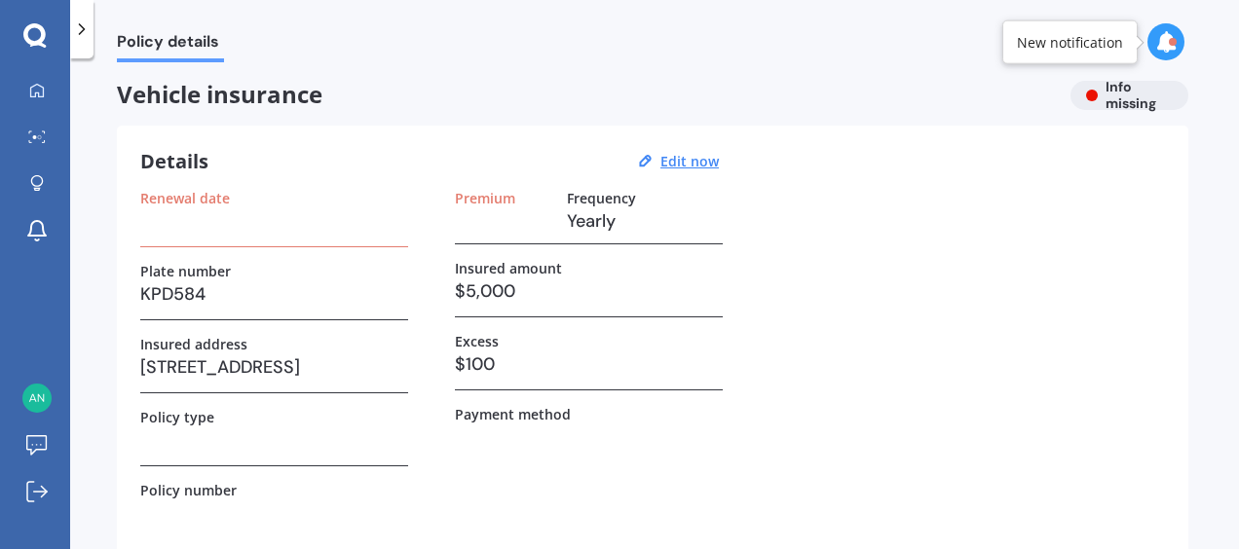
click at [95, 37] on div "Policy details" at bounding box center [158, 31] width 130 height 62
click at [78, 35] on icon at bounding box center [81, 28] width 19 height 19
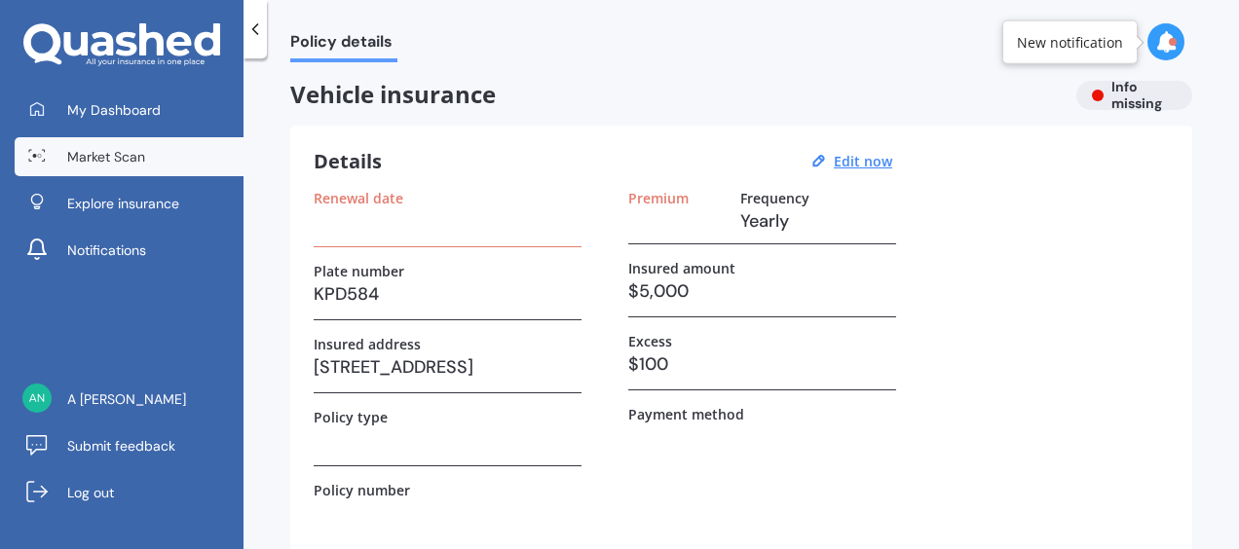
click at [112, 154] on span "Market Scan" at bounding box center [106, 156] width 78 height 19
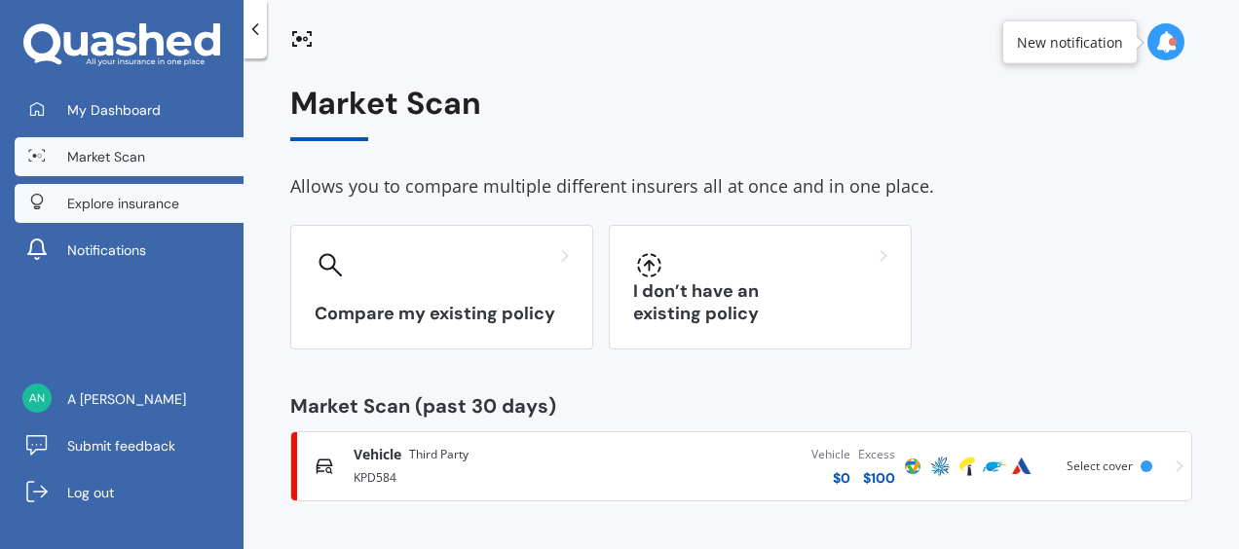
click at [158, 212] on span "Explore insurance" at bounding box center [123, 203] width 112 height 19
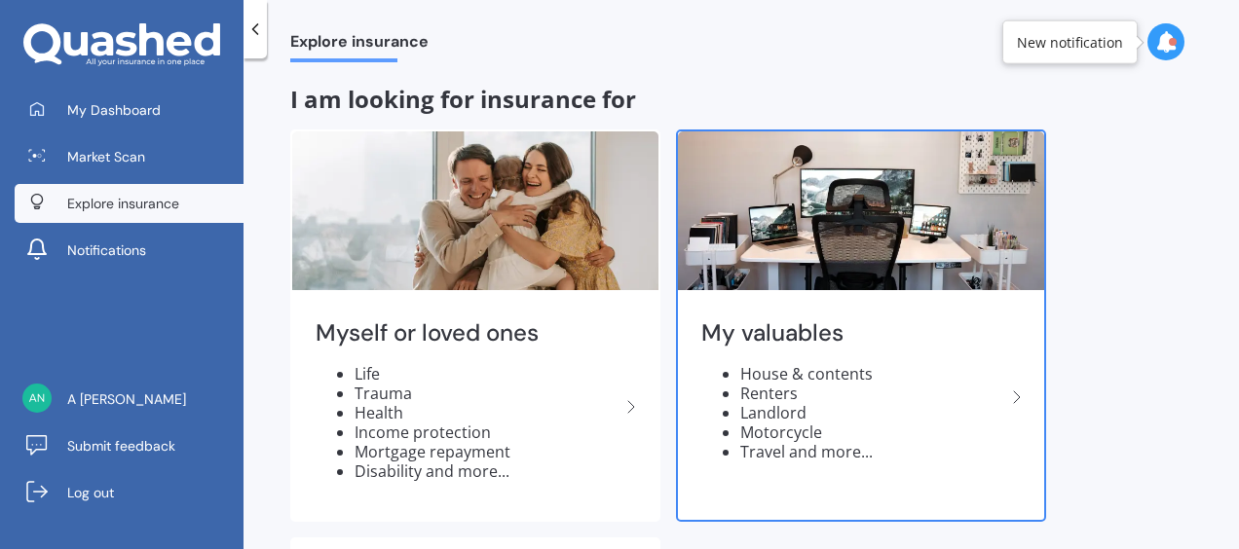
click at [792, 396] on li "Renters" at bounding box center [872, 393] width 265 height 19
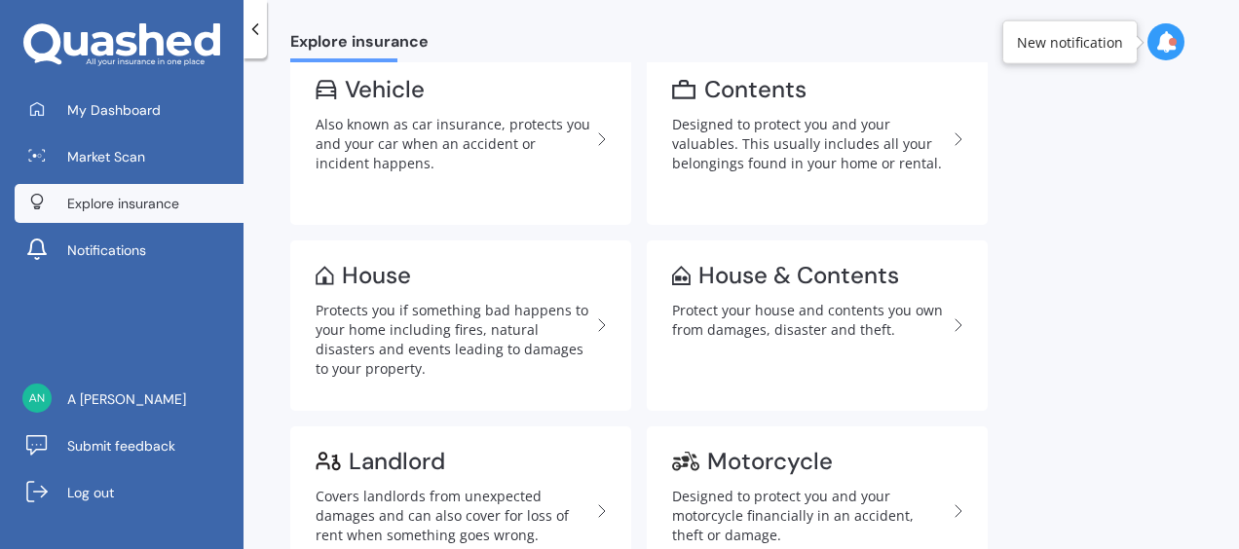
scroll to position [107, 0]
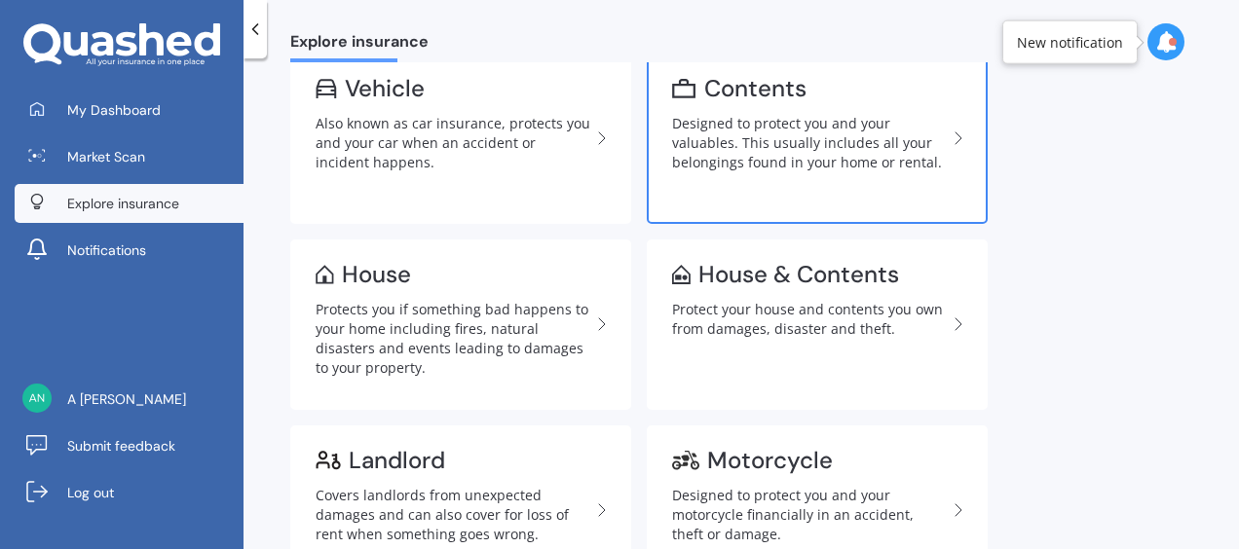
click at [859, 165] on div "Designed to protect you and your valuables. This usually includes all your belo…" at bounding box center [809, 143] width 275 height 58
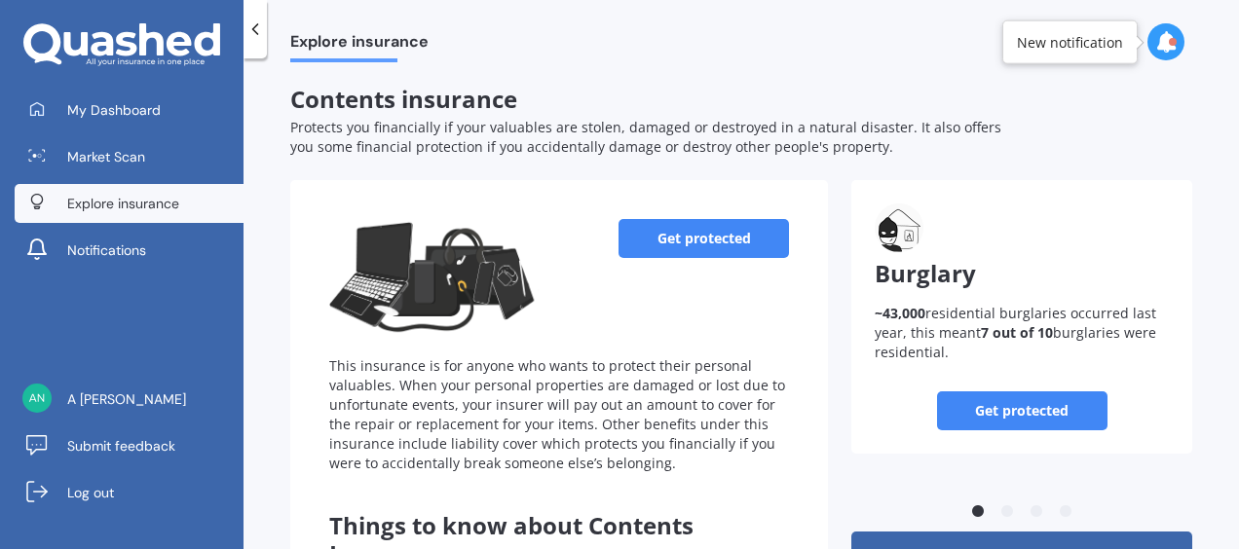
click at [681, 242] on link "Get protected" at bounding box center [703, 238] width 170 height 39
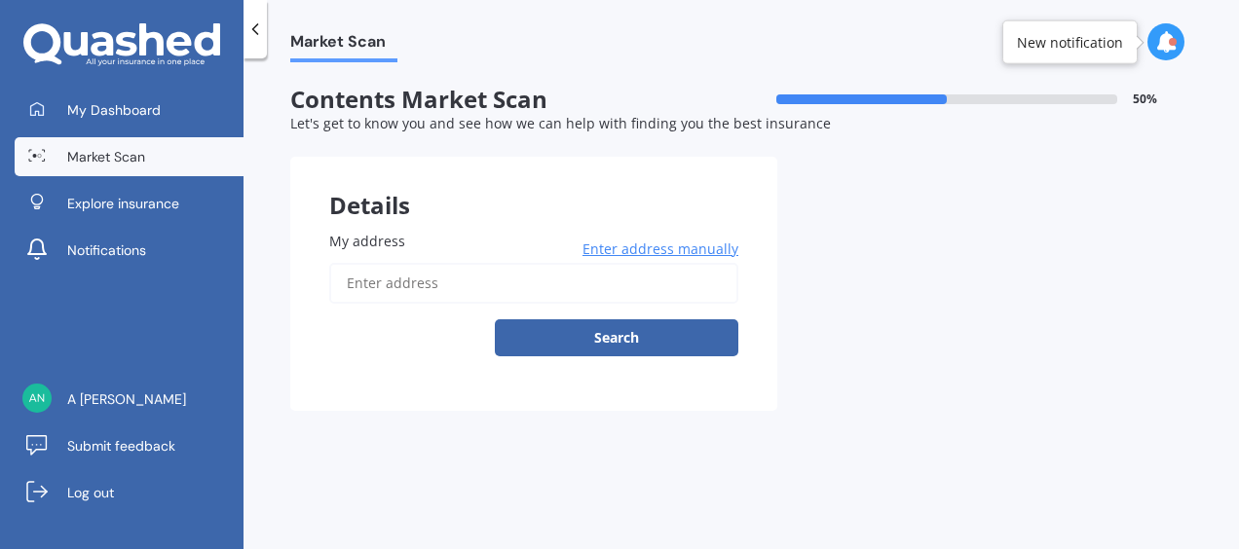
click at [522, 296] on input "My address" at bounding box center [533, 283] width 409 height 41
type input "[STREET_ADDRESS]"
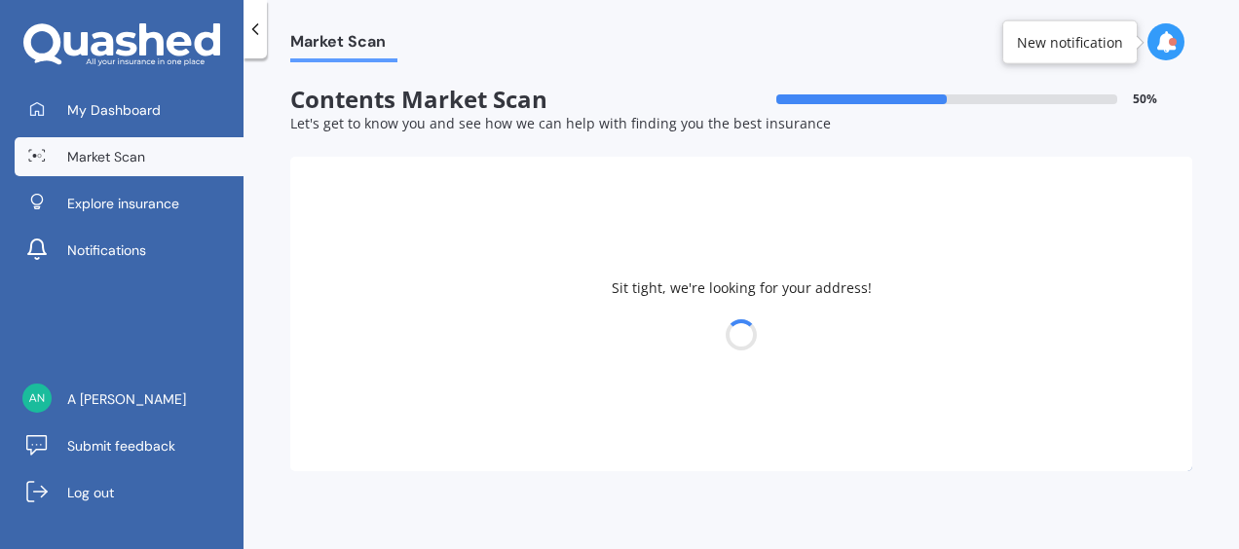
select select "21"
select select "10"
select select "1997"
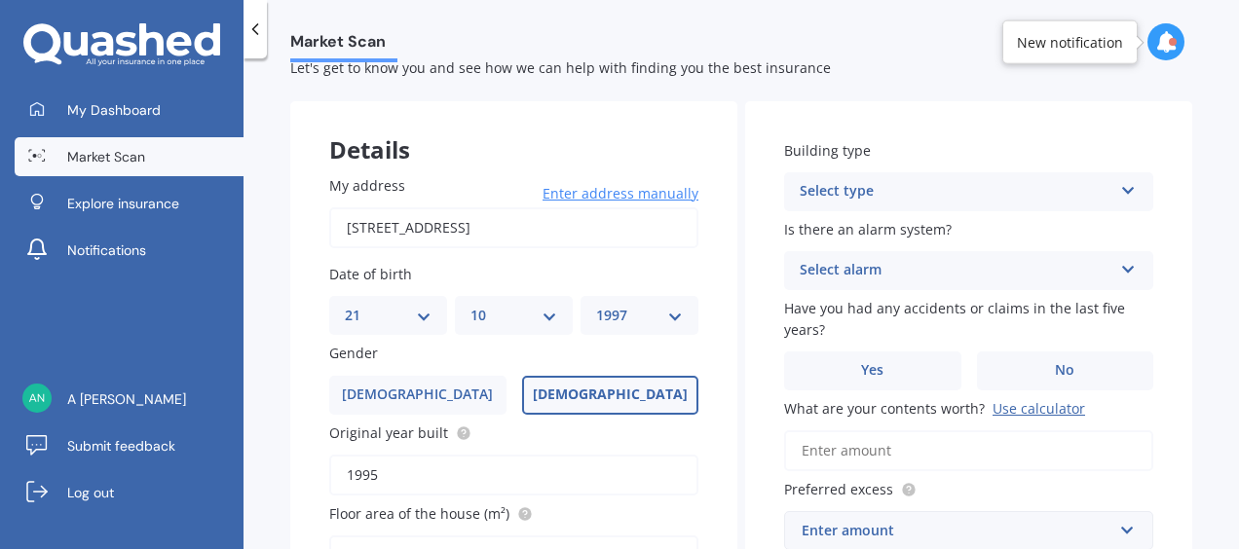
scroll to position [64, 0]
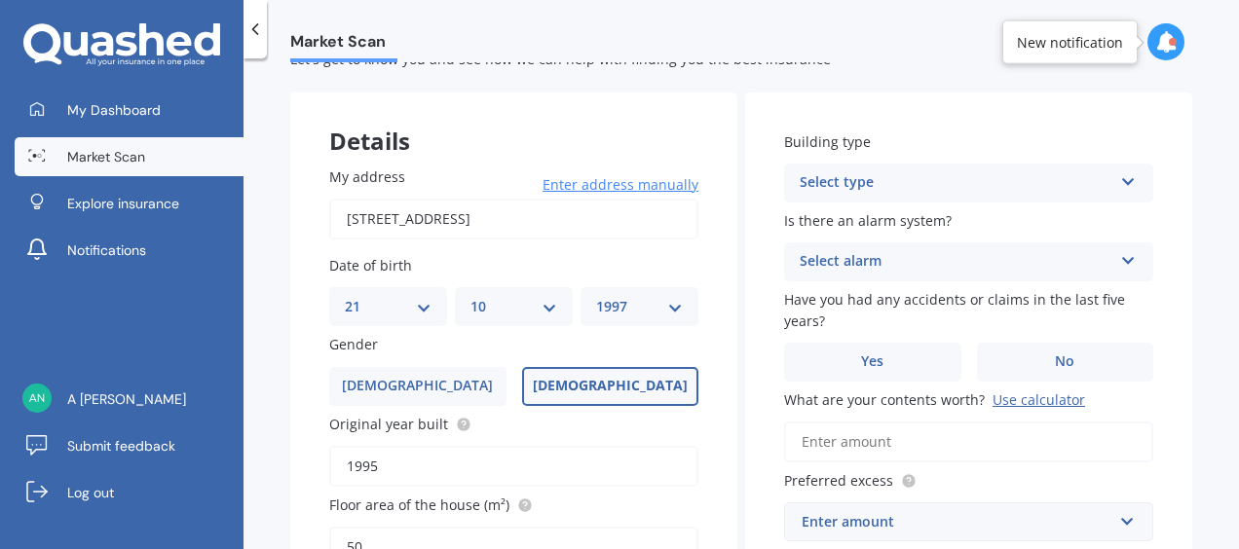
click at [804, 181] on div "Select type" at bounding box center [955, 182] width 313 height 23
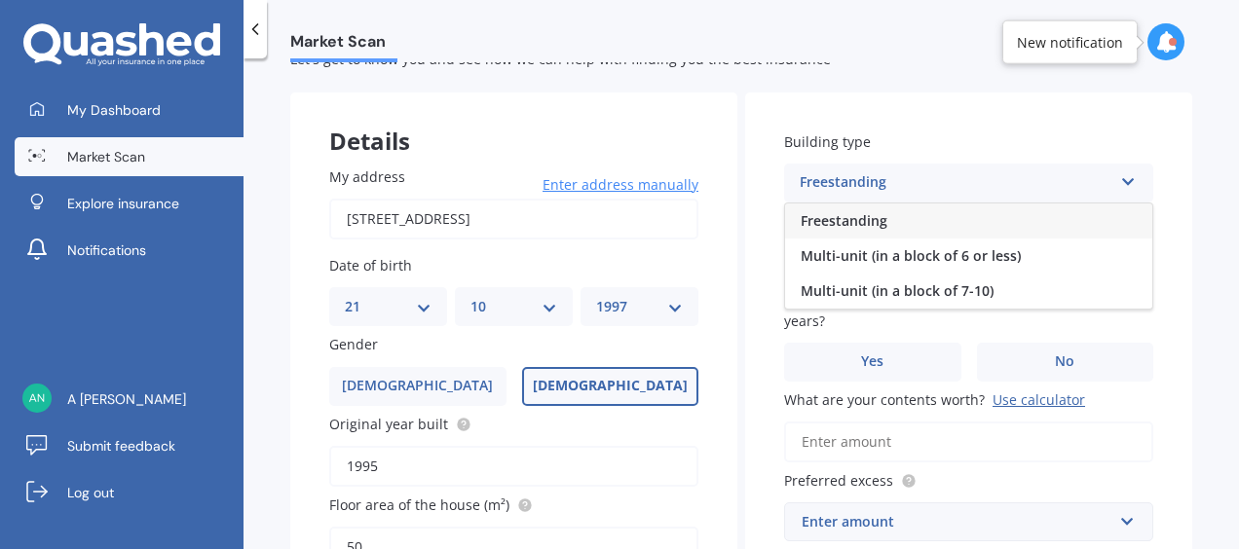
click at [804, 217] on span "Freestanding" at bounding box center [843, 220] width 87 height 19
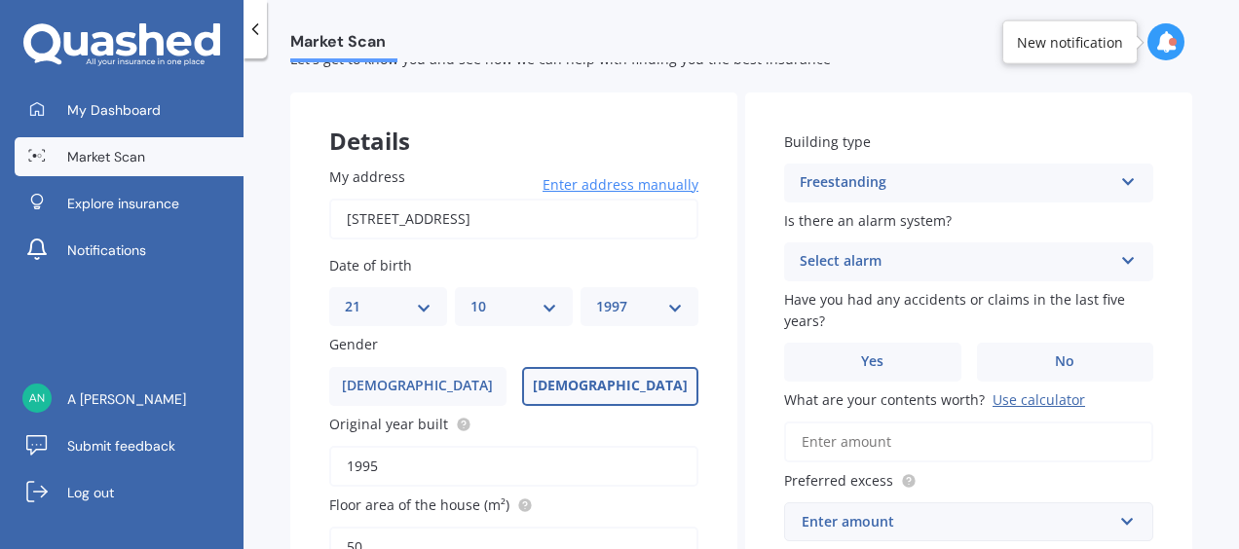
click at [810, 252] on div "Select alarm" at bounding box center [955, 261] width 313 height 23
click at [761, 273] on div "Building type Freestanding Freestanding Multi-unit (in a block of 6 or less) Mu…" at bounding box center [968, 377] width 447 height 568
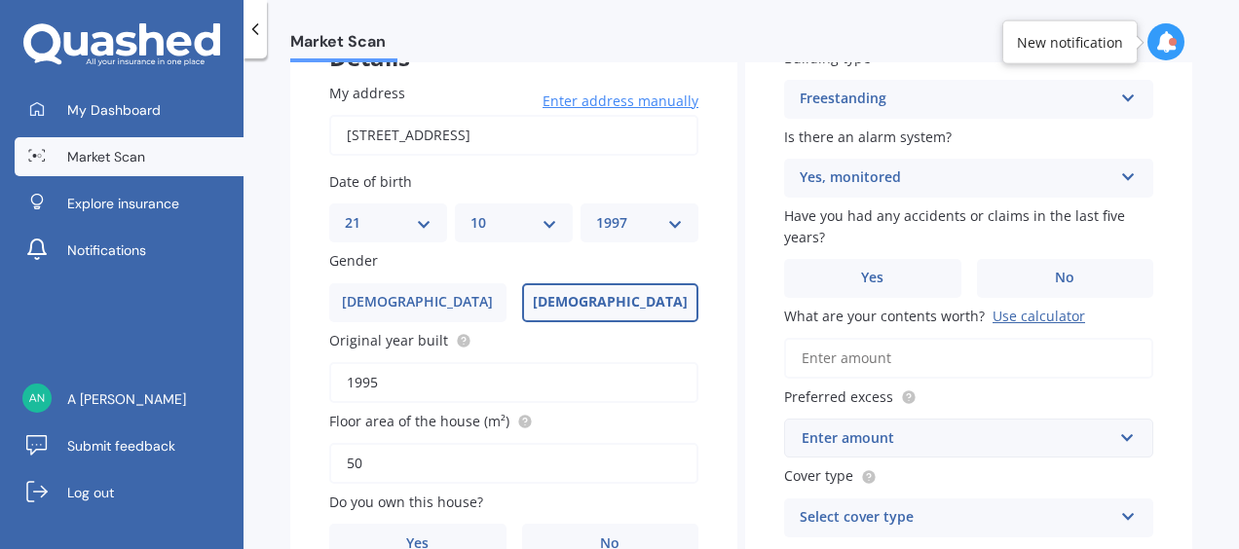
scroll to position [150, 0]
click at [851, 191] on div "Yes, monitored Yes, monitored Yes, not monitored No" at bounding box center [968, 176] width 369 height 39
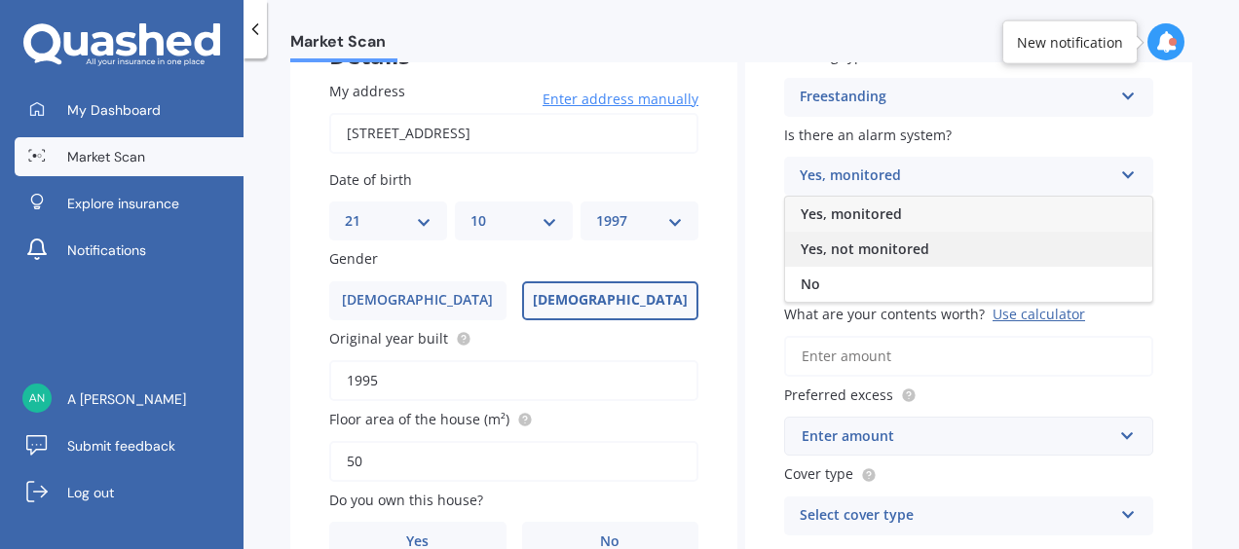
click at [851, 248] on span "Yes, not monitored" at bounding box center [864, 249] width 129 height 19
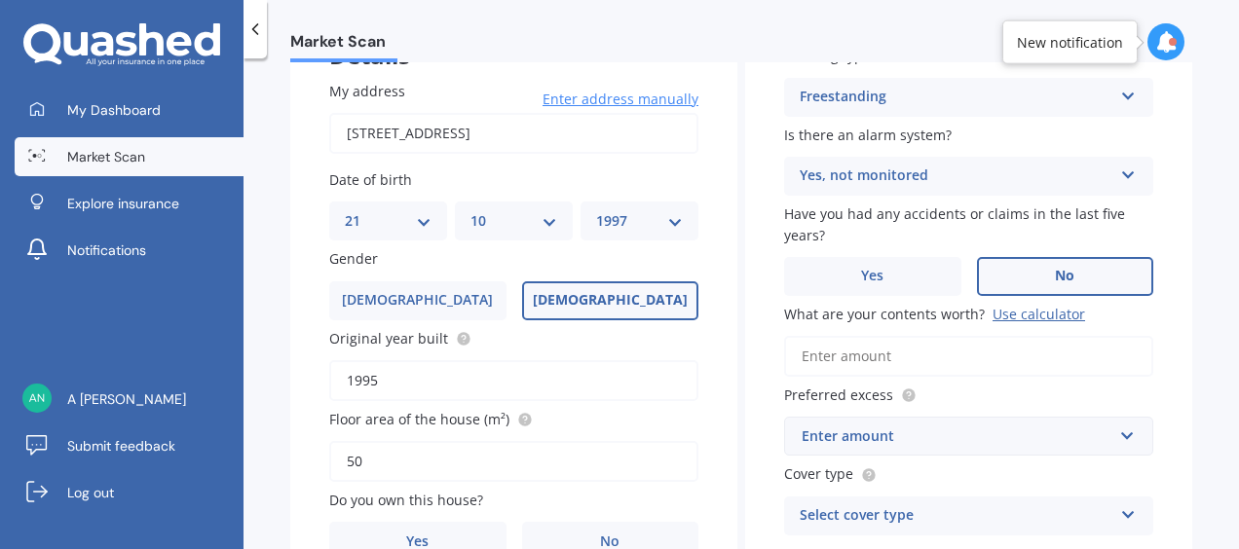
click at [1010, 264] on label "No" at bounding box center [1065, 276] width 177 height 39
click at [0, 0] on input "No" at bounding box center [0, 0] width 0 height 0
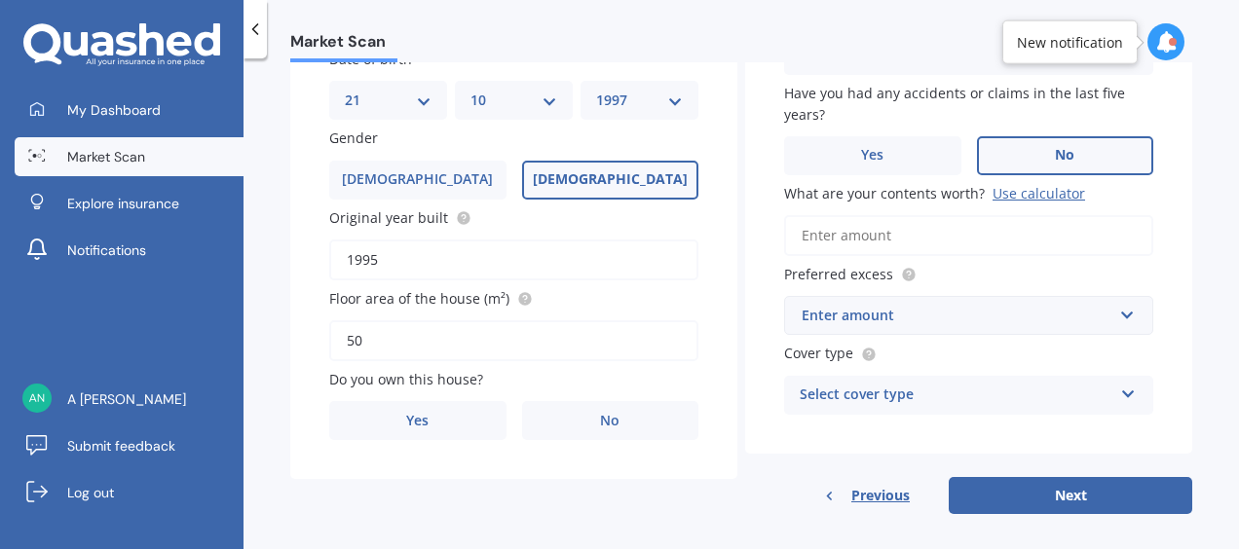
scroll to position [288, 0]
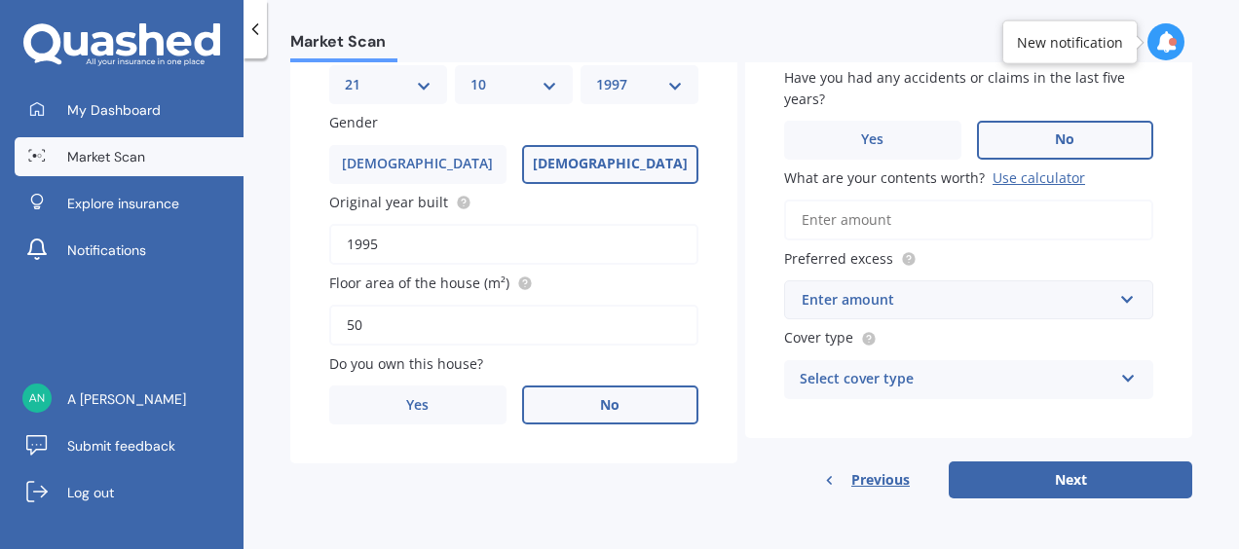
click at [614, 402] on span "No" at bounding box center [609, 405] width 19 height 17
click at [0, 0] on input "No" at bounding box center [0, 0] width 0 height 0
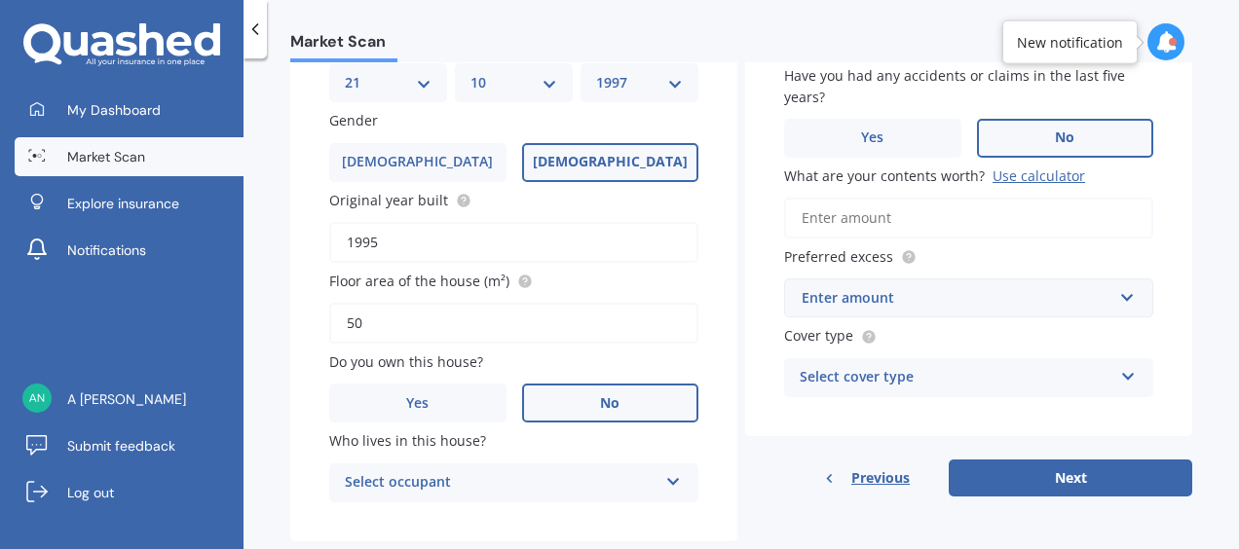
click at [591, 492] on div "Select occupant" at bounding box center [501, 482] width 313 height 23
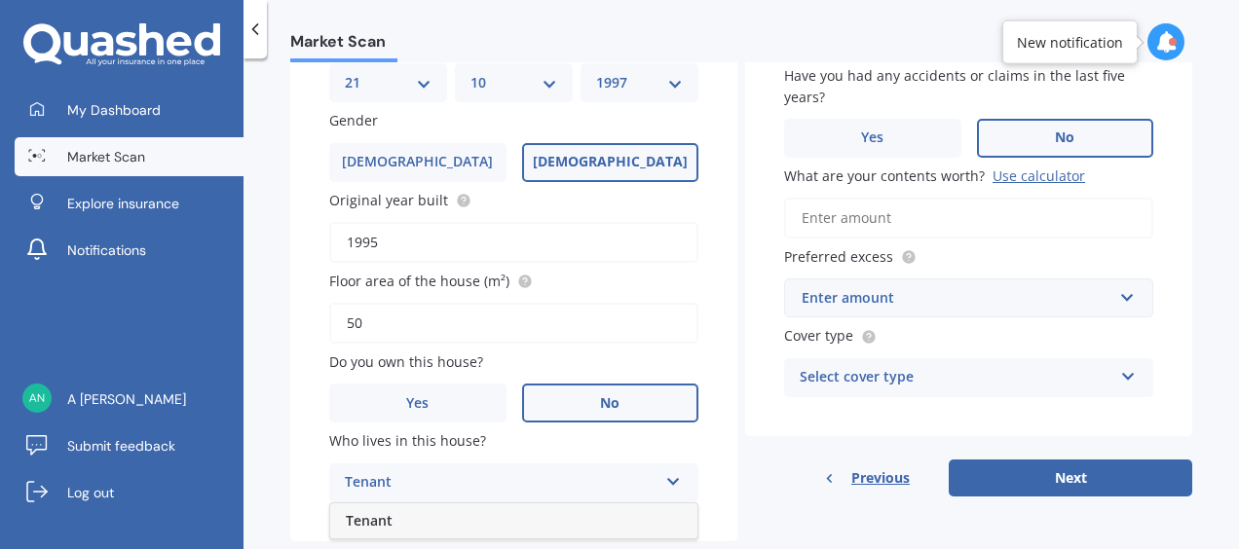
click at [591, 492] on div "Tenant" at bounding box center [501, 482] width 313 height 23
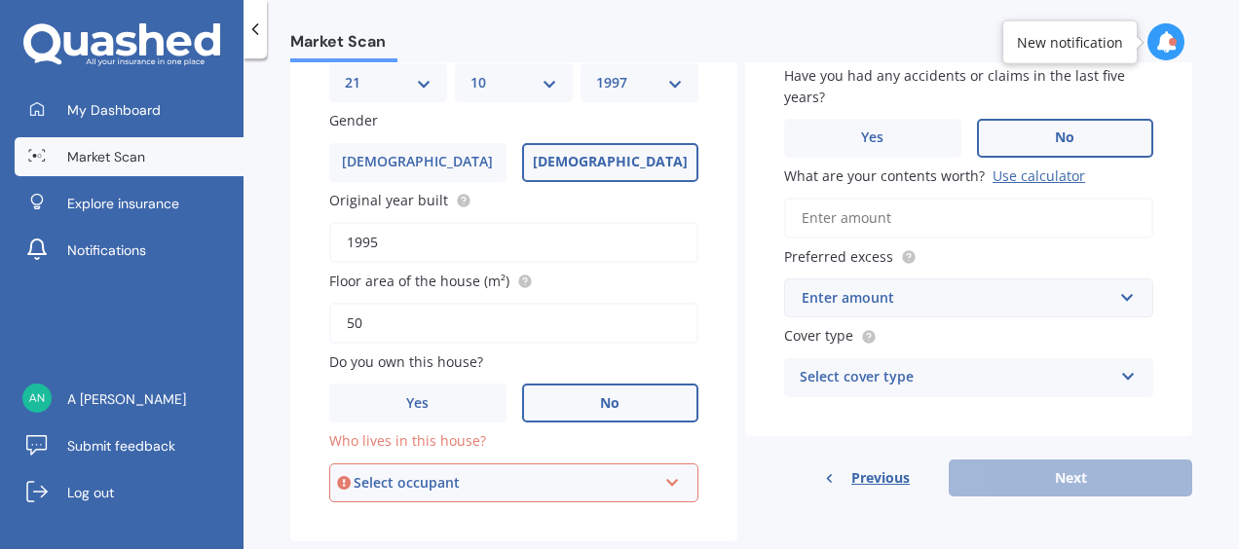
click at [591, 492] on div "Select occupant" at bounding box center [504, 482] width 303 height 21
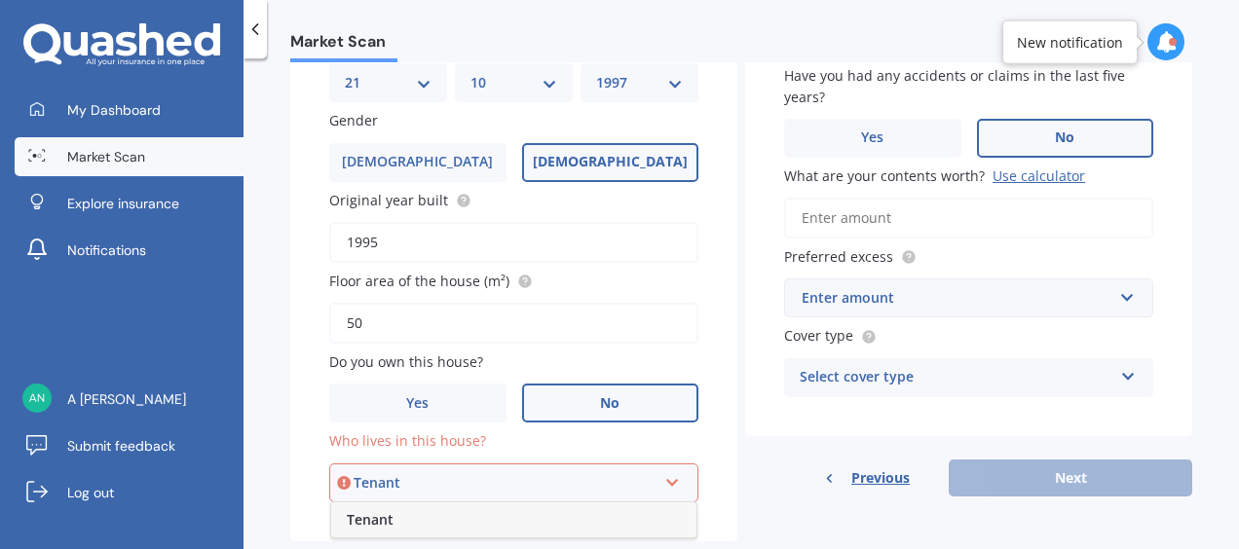
click at [576, 530] on div "Tenant" at bounding box center [513, 519] width 365 height 35
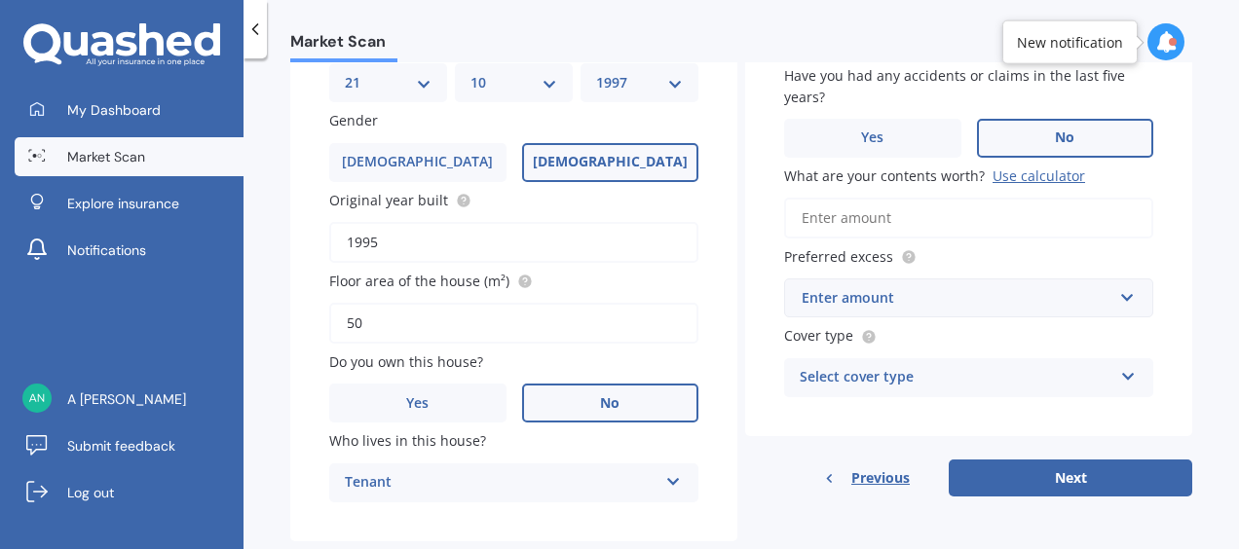
click at [950, 297] on div "Enter amount" at bounding box center [956, 297] width 311 height 21
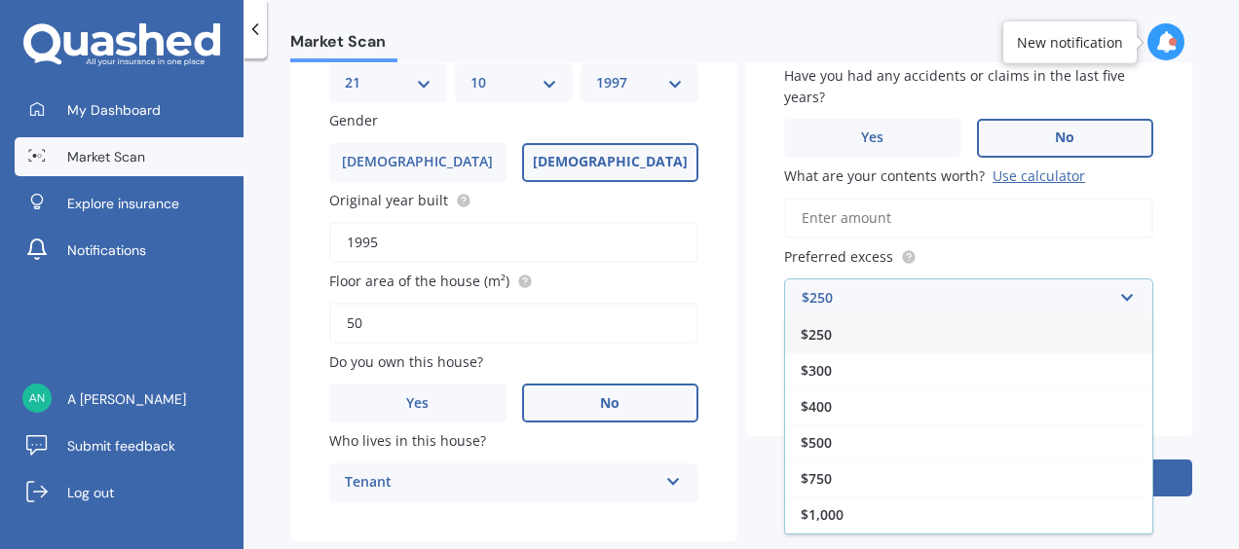
click at [892, 345] on div "$250" at bounding box center [968, 334] width 367 height 36
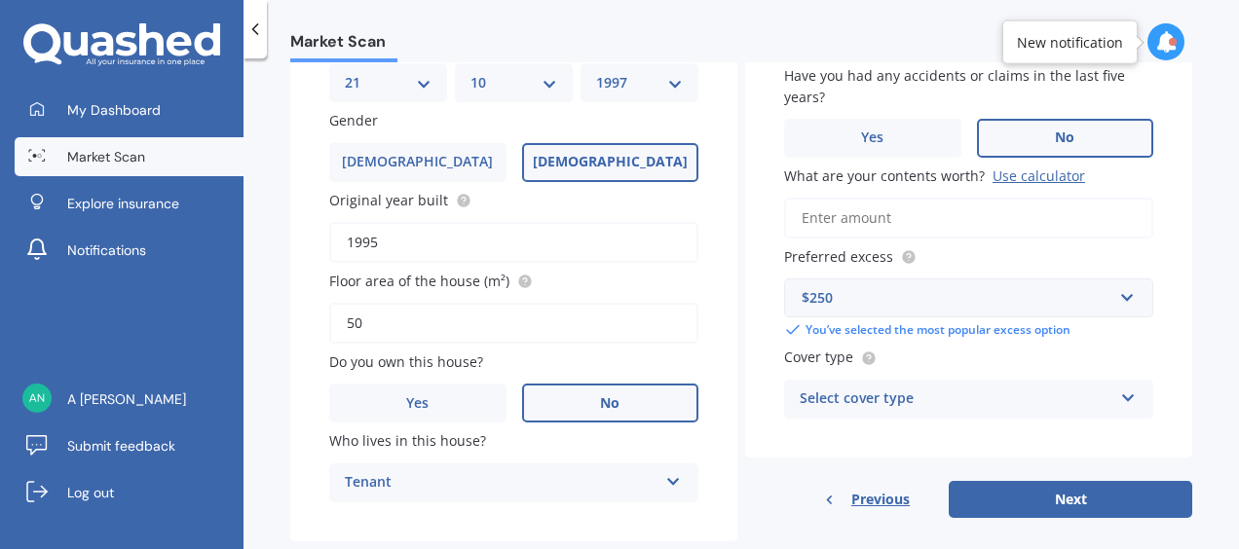
click at [892, 345] on div "Building type Freestanding Freestanding Multi-unit (in a block of 6 or less) Mu…" at bounding box center [968, 163] width 447 height 589
click at [928, 395] on div "Select cover type" at bounding box center [955, 399] width 313 height 23
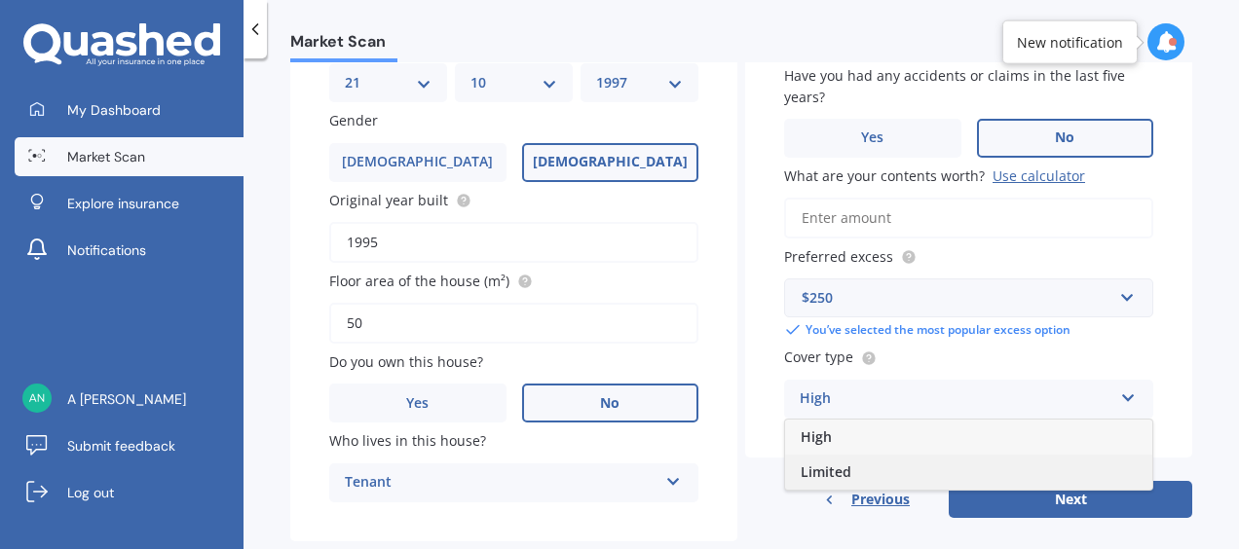
click at [928, 476] on div "Limited" at bounding box center [968, 472] width 367 height 35
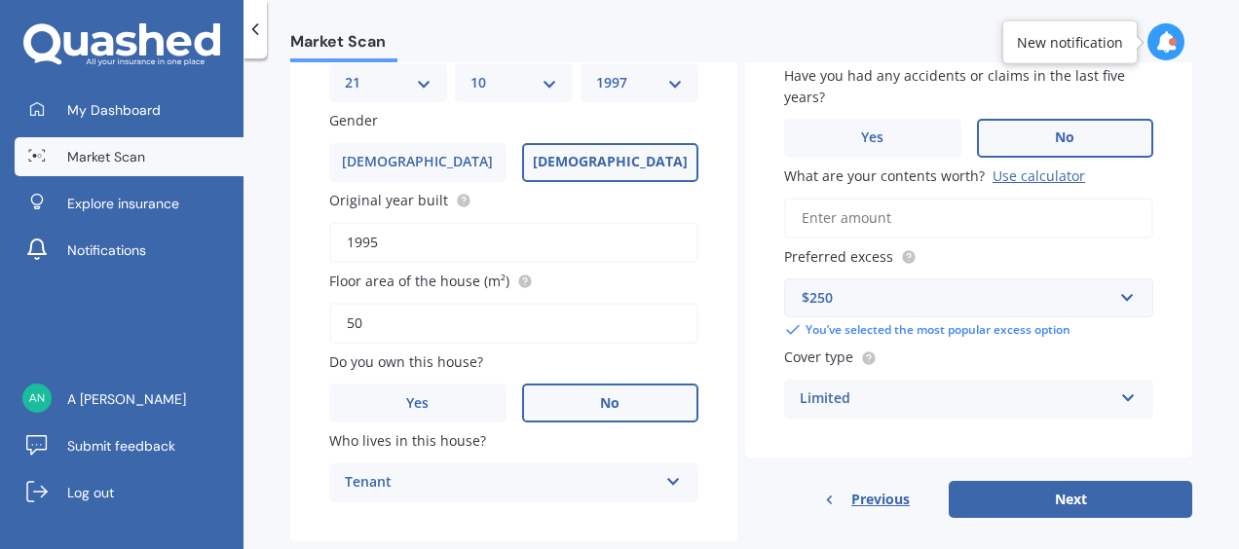
click at [931, 206] on input "What are your contents worth? Use calculator" at bounding box center [968, 218] width 369 height 41
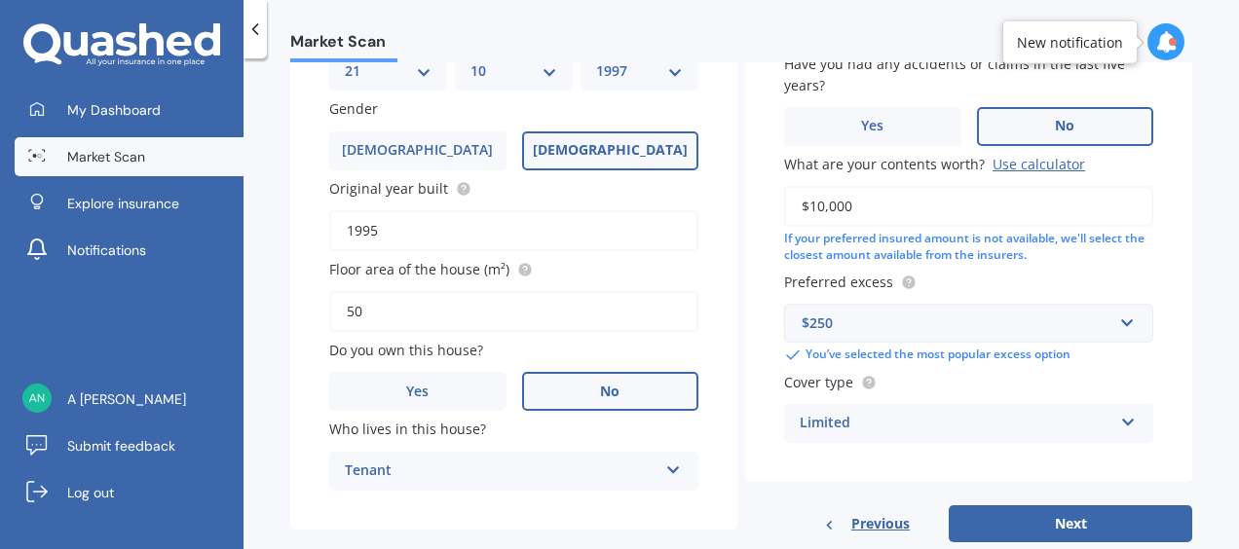
scroll to position [346, 0]
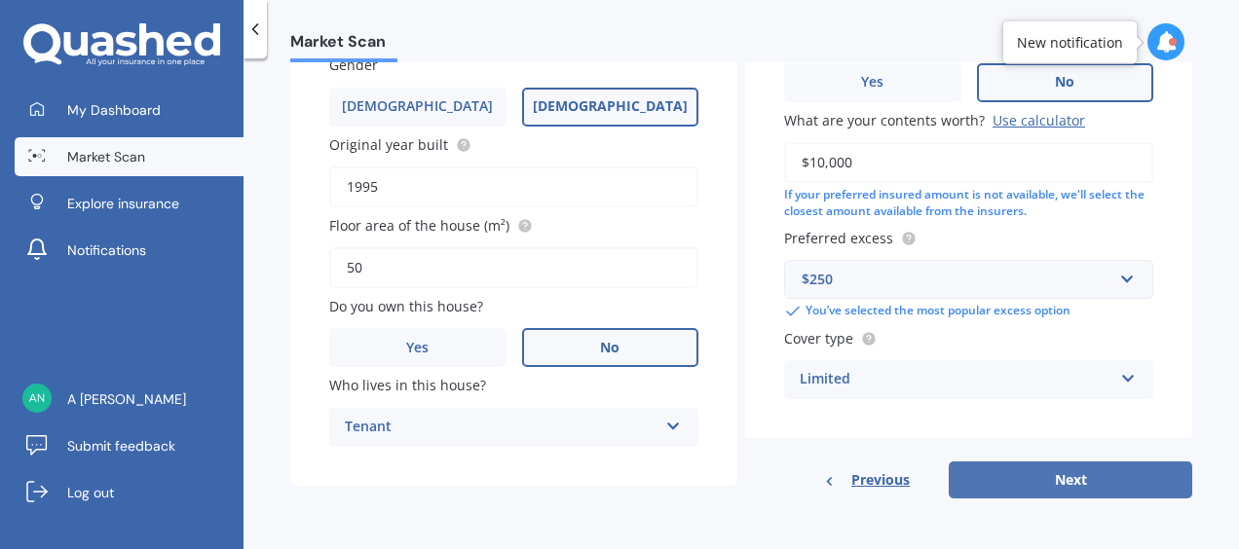
type input "$10,000"
click at [1013, 481] on button "Next" at bounding box center [1069, 480] width 243 height 37
select select "21"
select select "10"
select select "1997"
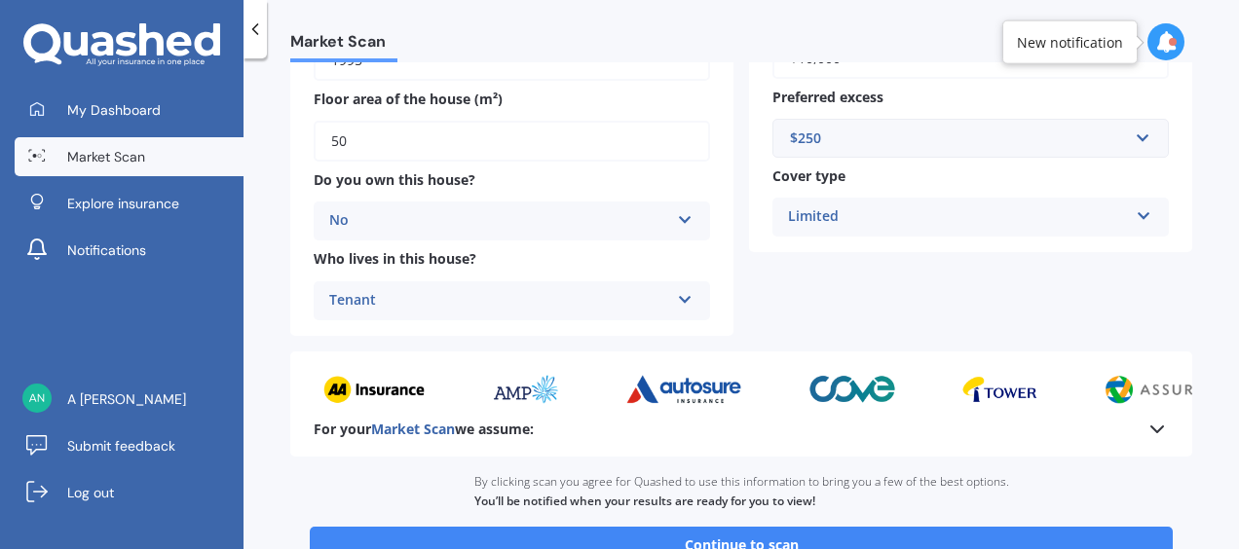
scroll to position [463, 0]
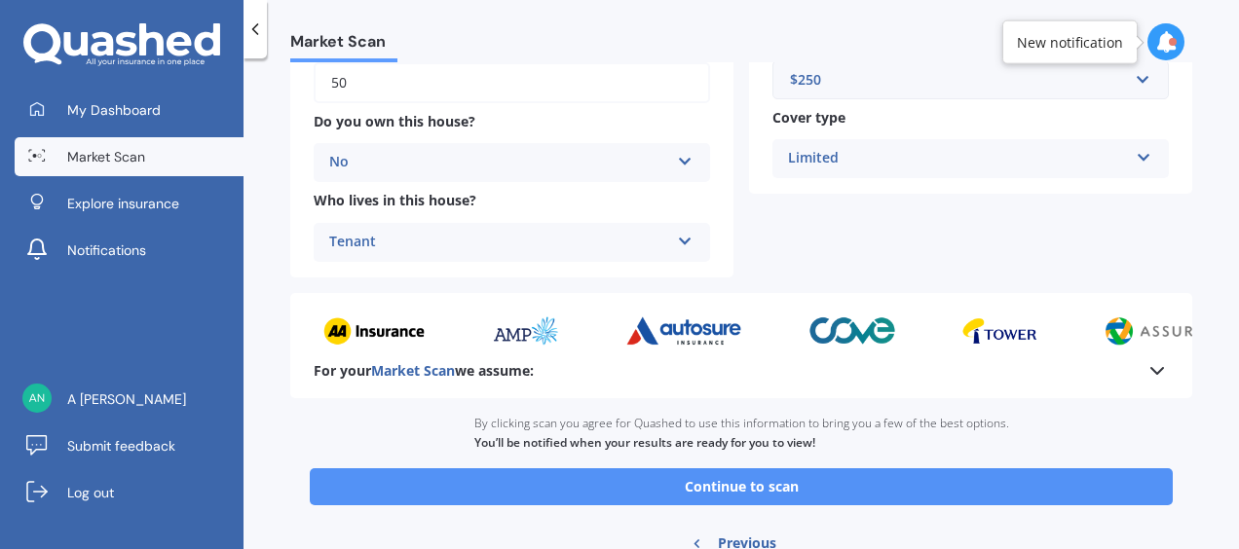
click at [691, 487] on button "Continue to scan" at bounding box center [741, 486] width 863 height 37
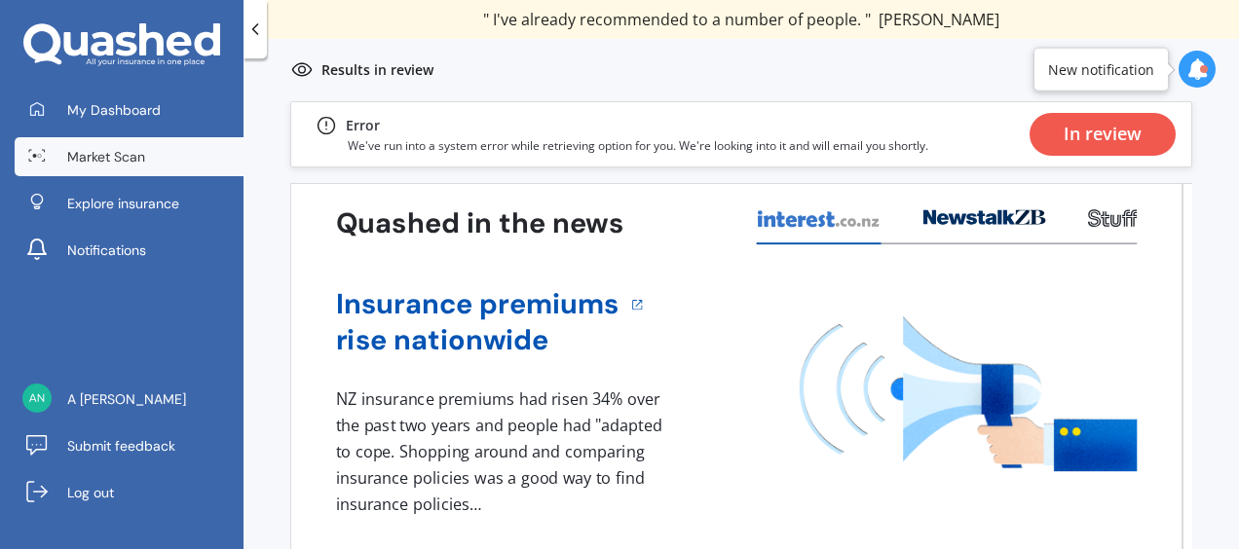
scroll to position [80, 0]
